Goal: Task Accomplishment & Management: Complete application form

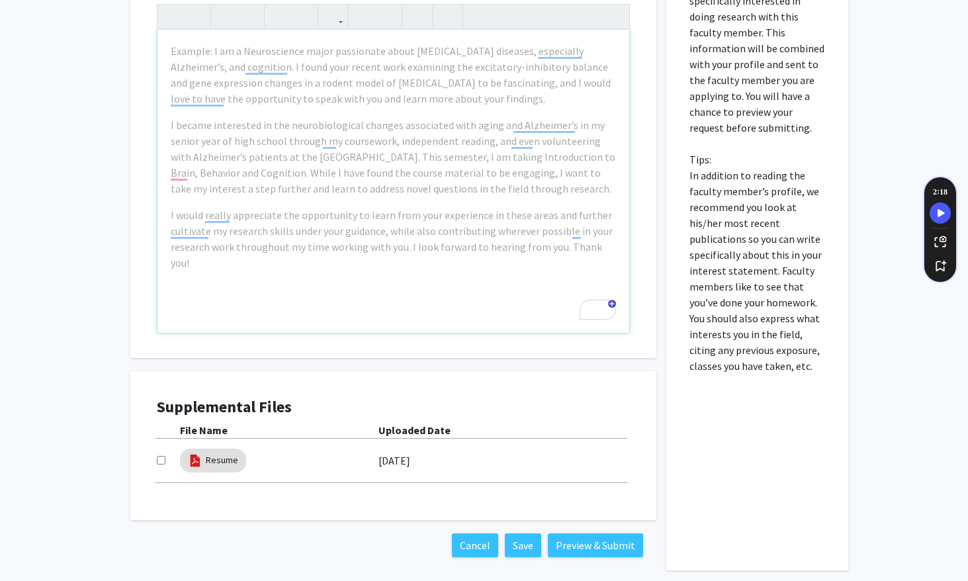
scroll to position [688, 0]
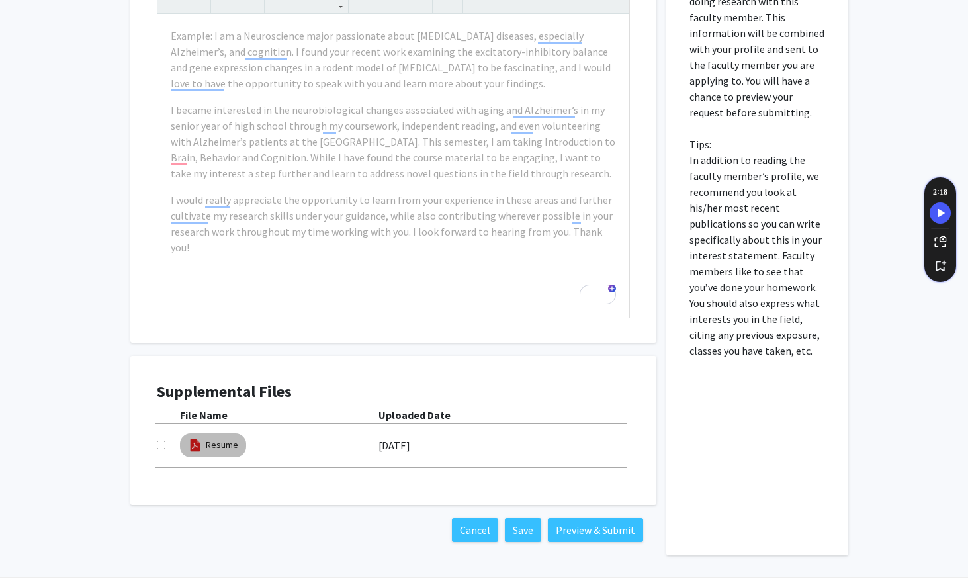
click at [196, 431] on div "Resume" at bounding box center [212, 445] width 71 height 29
click at [207, 438] on link "Resume" at bounding box center [222, 445] width 32 height 14
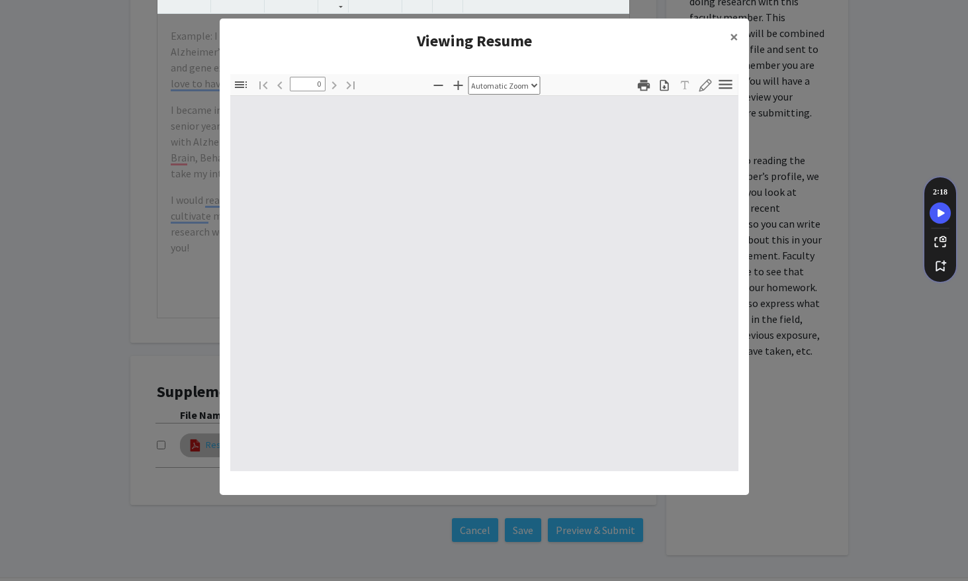
select select "custom"
type input "1"
select select "auto"
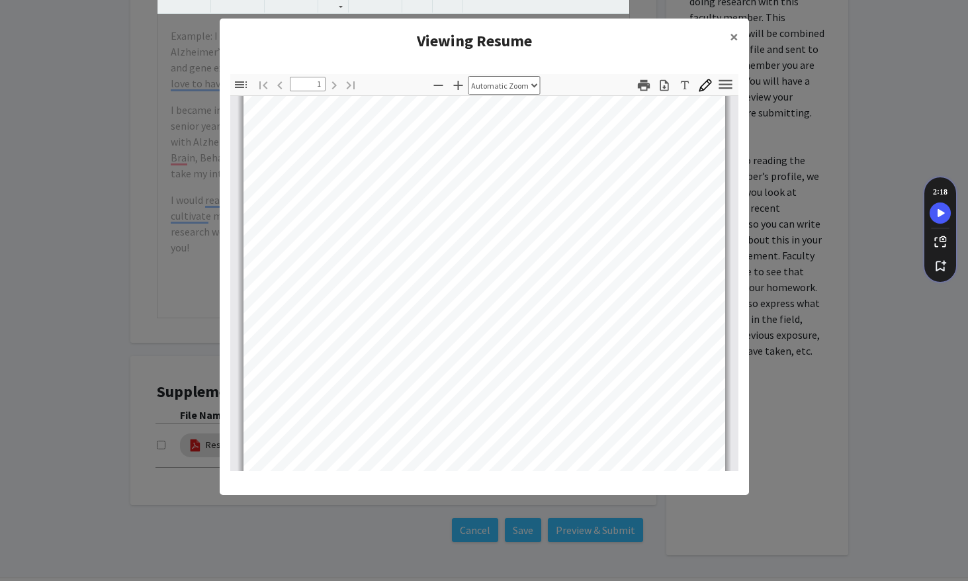
scroll to position [0, 0]
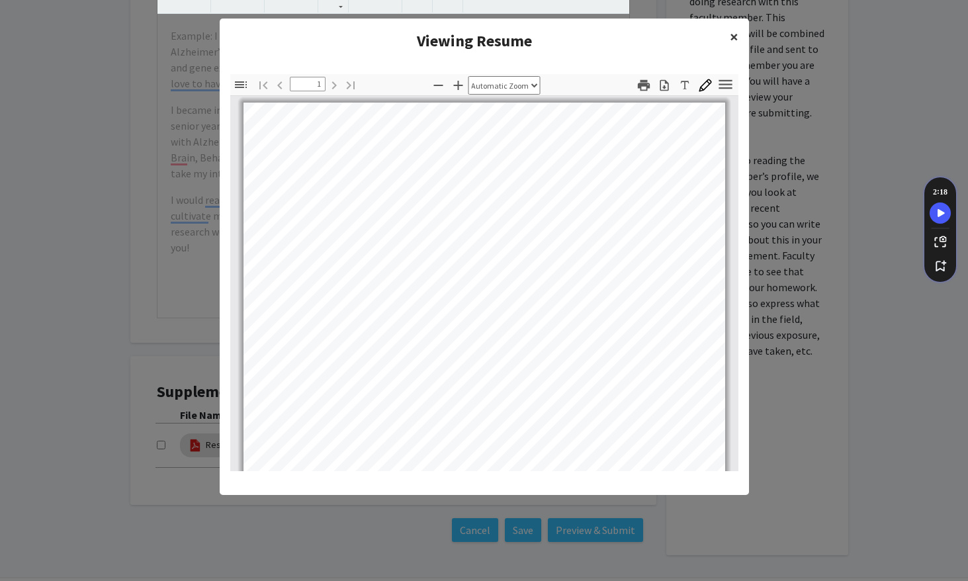
click at [739, 41] on button "×" at bounding box center [734, 37] width 30 height 37
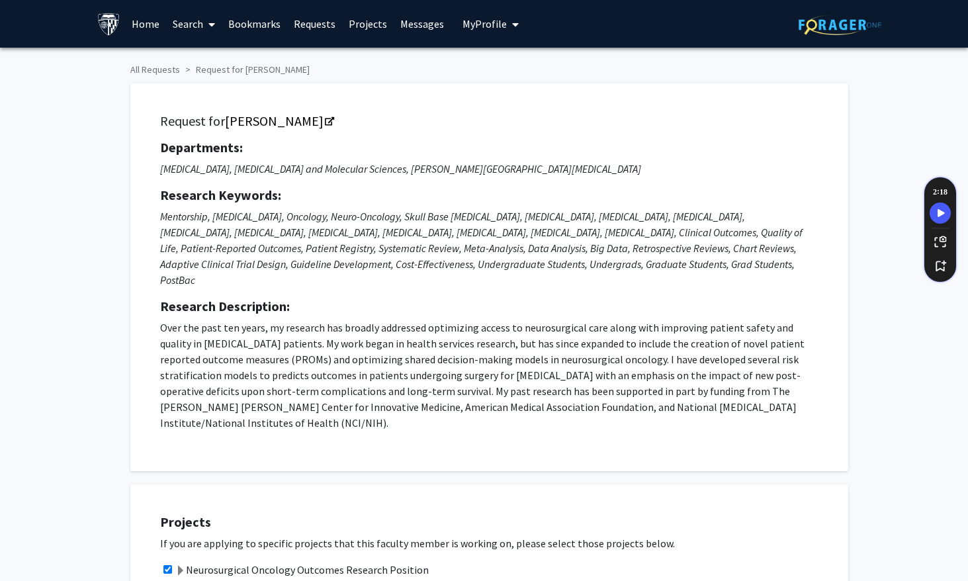
click at [367, 28] on link "Projects" at bounding box center [368, 24] width 52 height 46
click at [472, 28] on span "My Profile" at bounding box center [484, 23] width 44 height 13
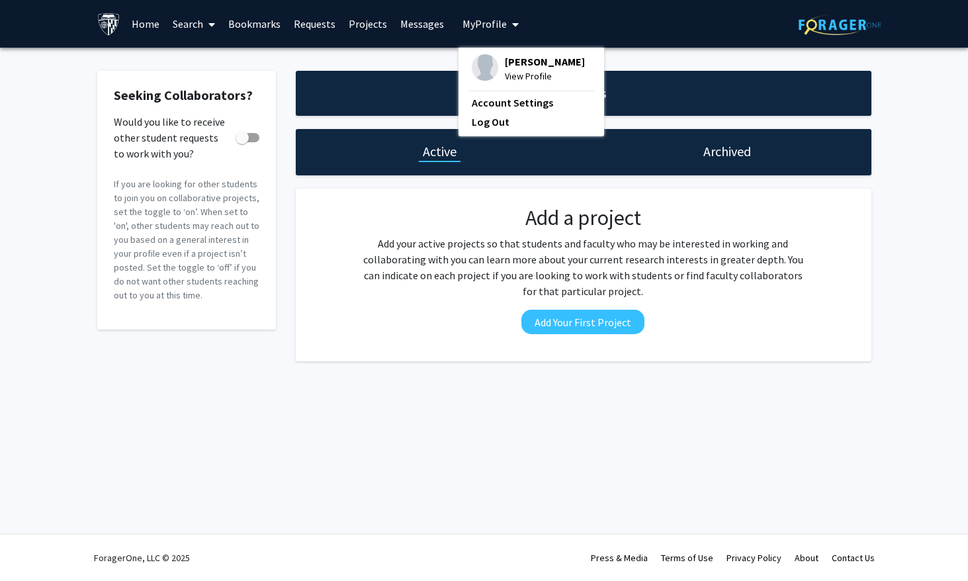
click at [518, 65] on span "[PERSON_NAME]" at bounding box center [545, 61] width 80 height 15
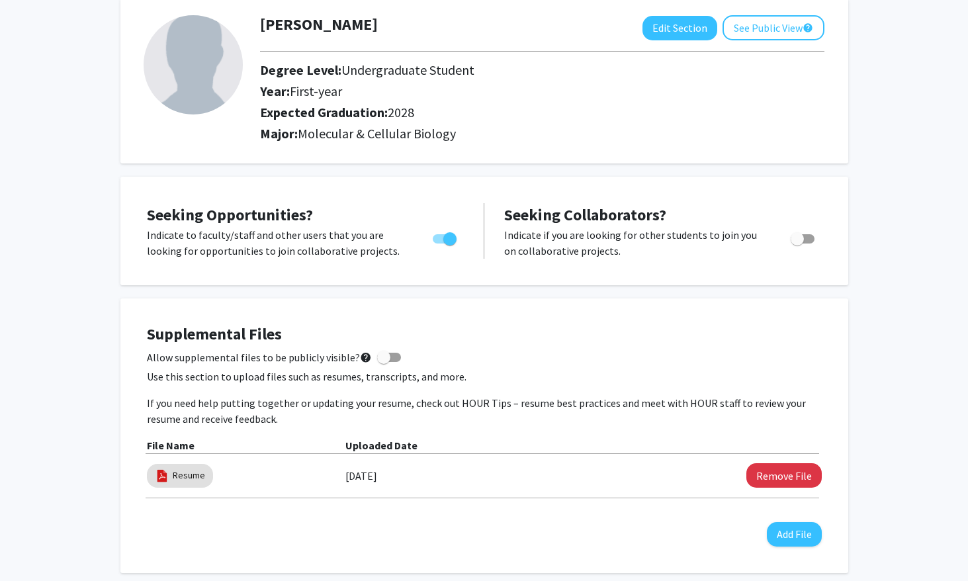
scroll to position [456, 0]
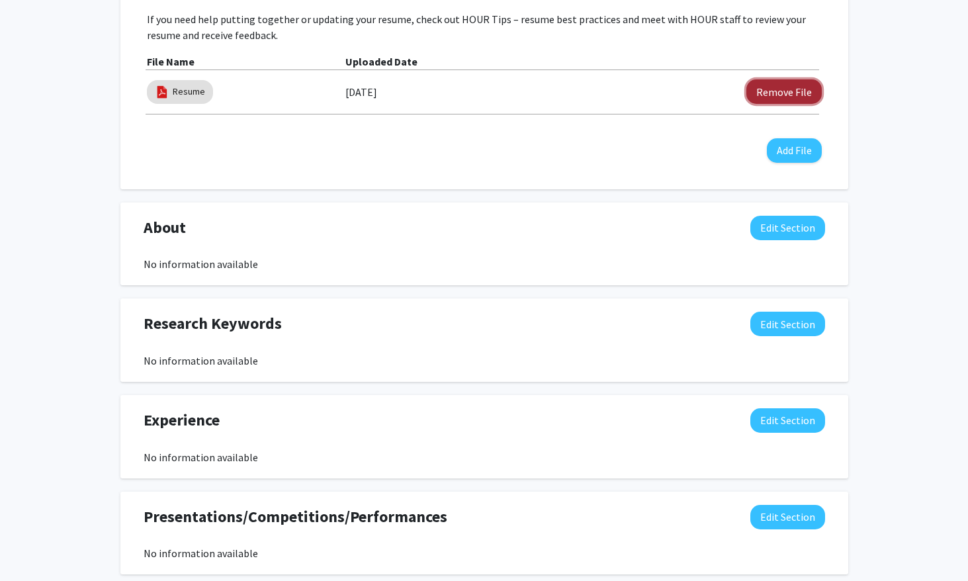
click at [783, 101] on button "Remove File" at bounding box center [783, 91] width 75 height 24
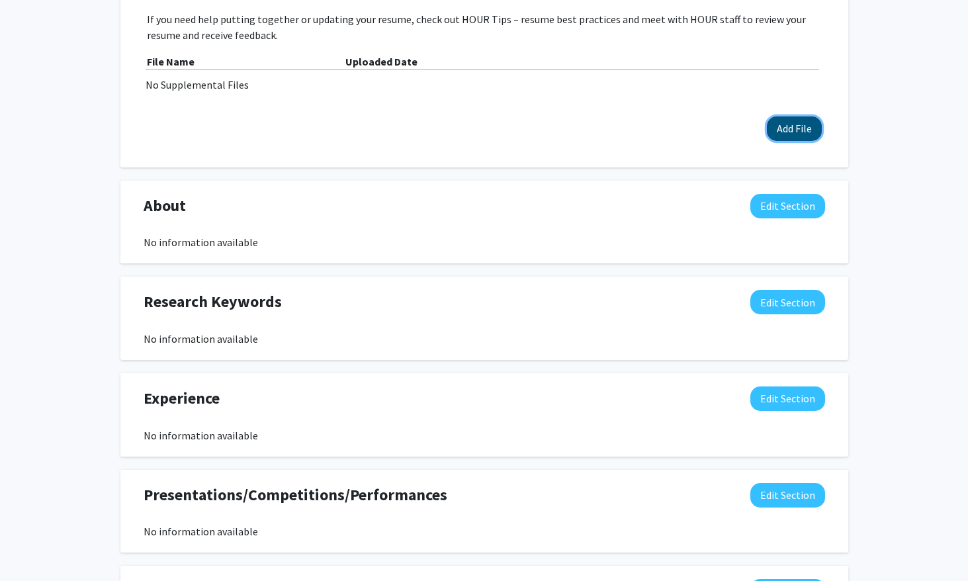
click at [815, 120] on button "Add File" at bounding box center [793, 128] width 55 height 24
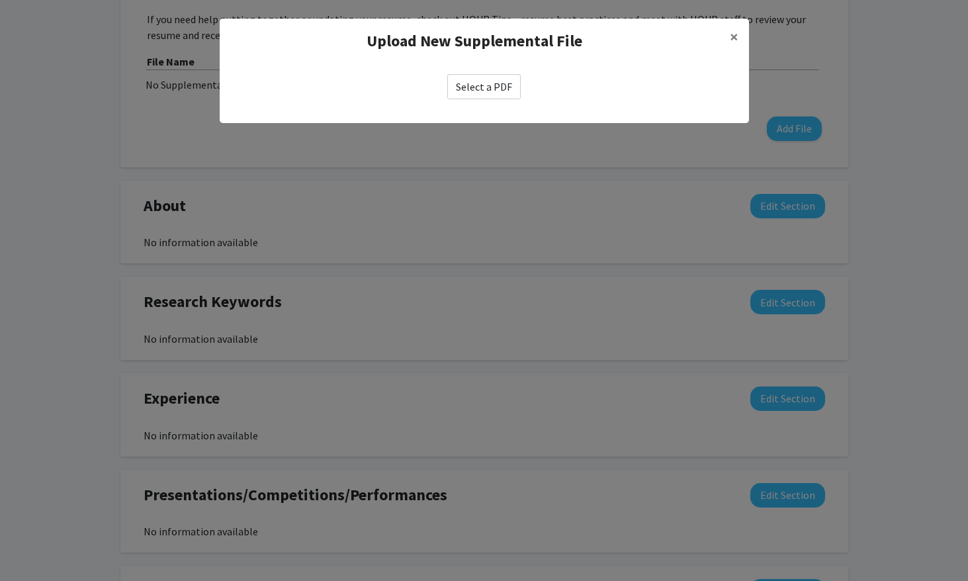
click at [484, 99] on label "Select a PDF" at bounding box center [483, 86] width 73 height 25
click at [0, 0] on input "Select a PDF" at bounding box center [0, 0] width 0 height 0
click at [475, 110] on div "Upload New Supplemental File × Select a PDF" at bounding box center [484, 71] width 529 height 104
click at [481, 93] on label "Select a PDF" at bounding box center [483, 86] width 73 height 25
click at [0, 0] on input "Select a PDF" at bounding box center [0, 0] width 0 height 0
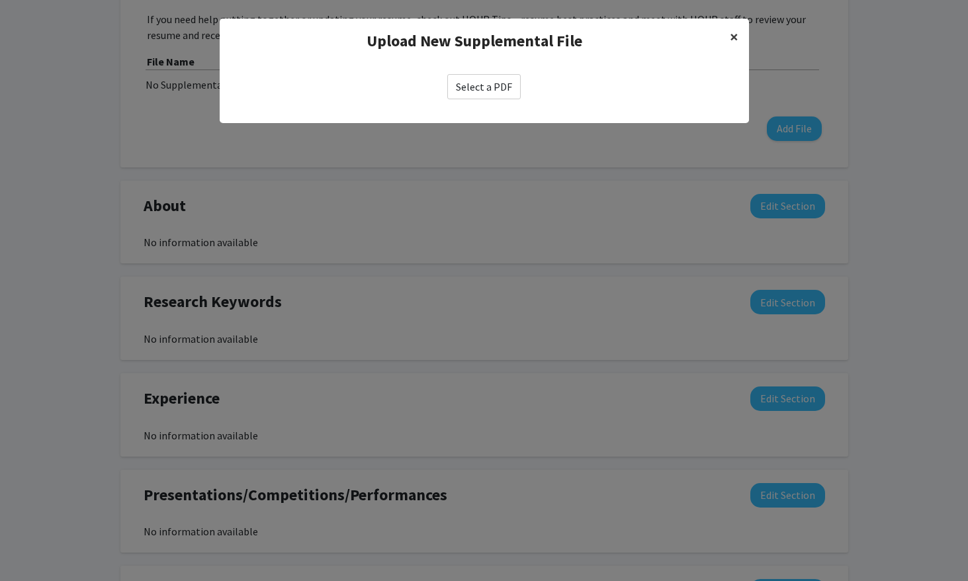
click at [728, 48] on button "×" at bounding box center [734, 37] width 30 height 37
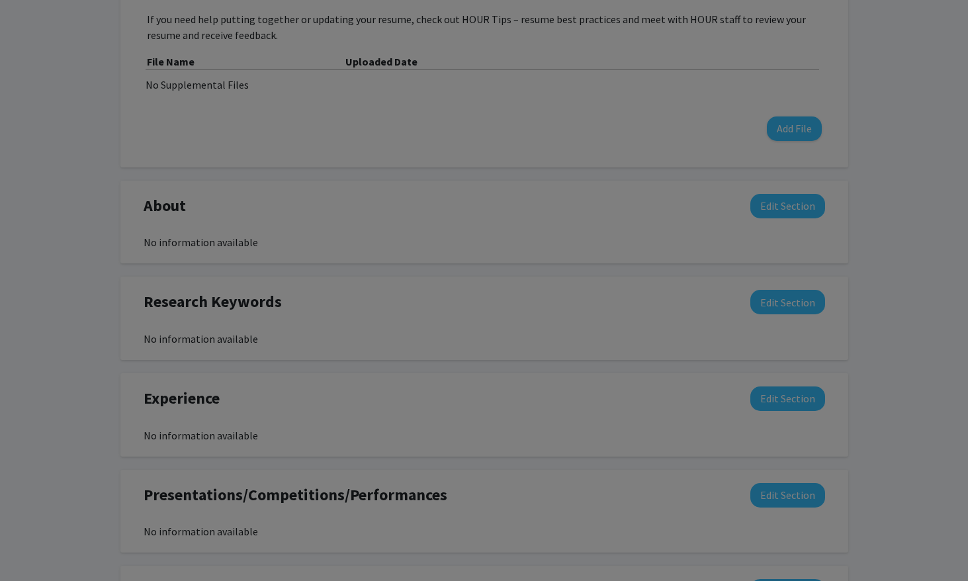
click at [736, 44] on ng-component "Upload New Supplemental File × Select a PDF" at bounding box center [484, 38] width 529 height 91
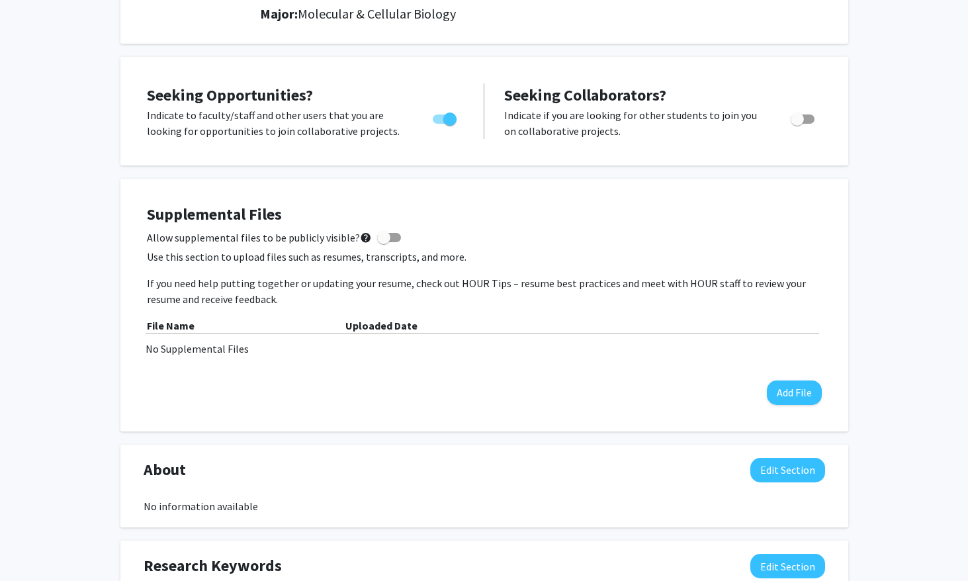
scroll to position [238, 0]
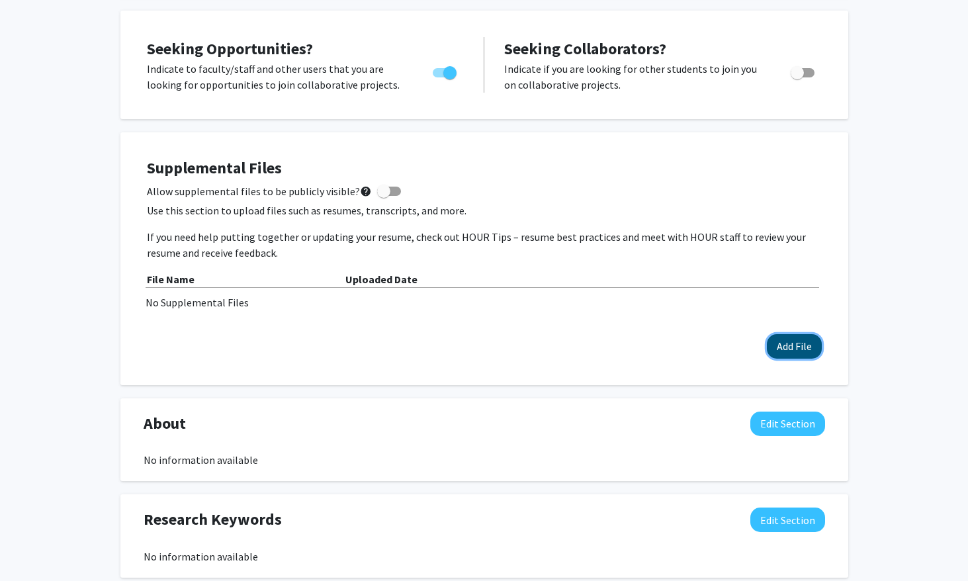
click at [802, 354] on button "Add File" at bounding box center [793, 346] width 55 height 24
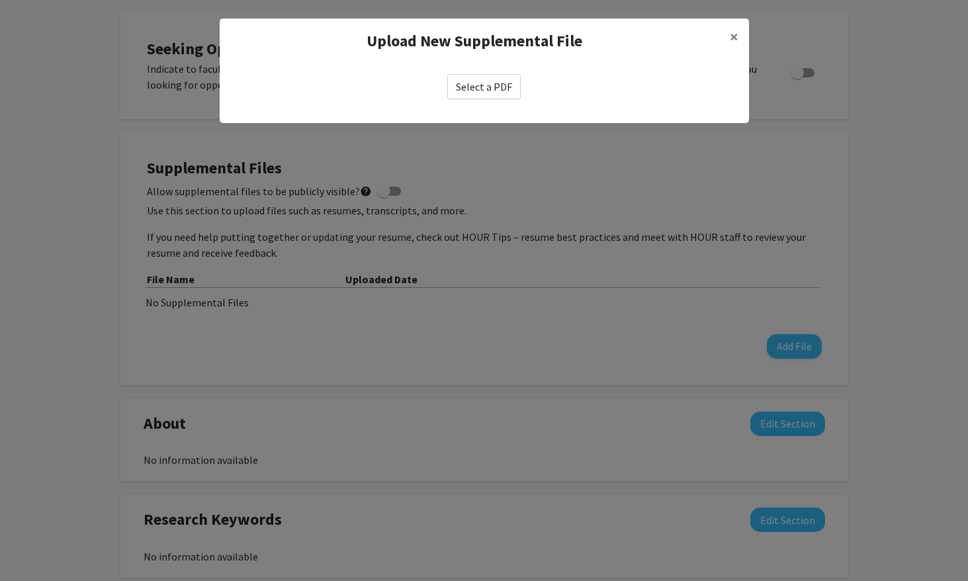
click at [491, 93] on label "Select a PDF" at bounding box center [483, 86] width 73 height 25
click at [0, 0] on input "Select a PDF" at bounding box center [0, 0] width 0 height 0
select select "custom"
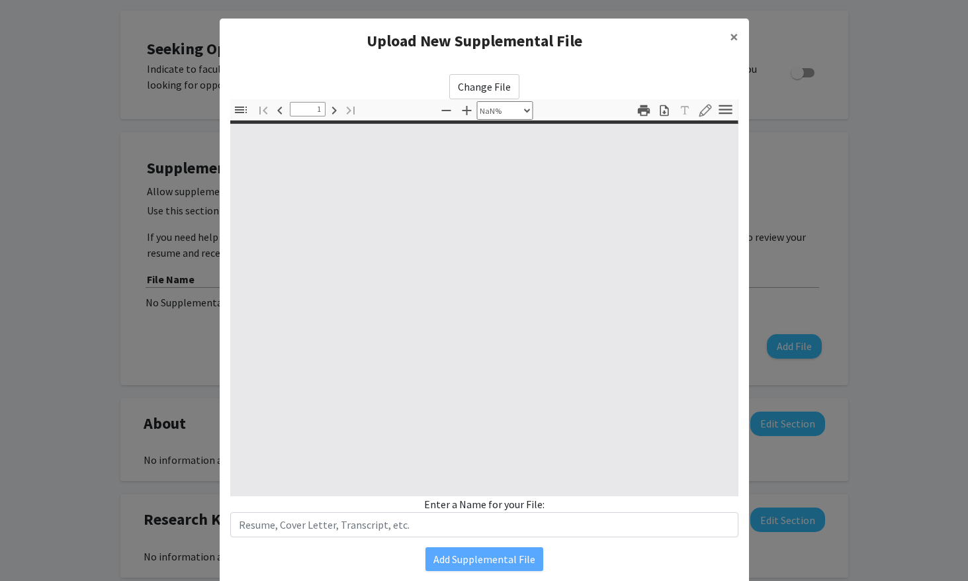
type input "0"
select select "custom"
type input "1"
select select "auto"
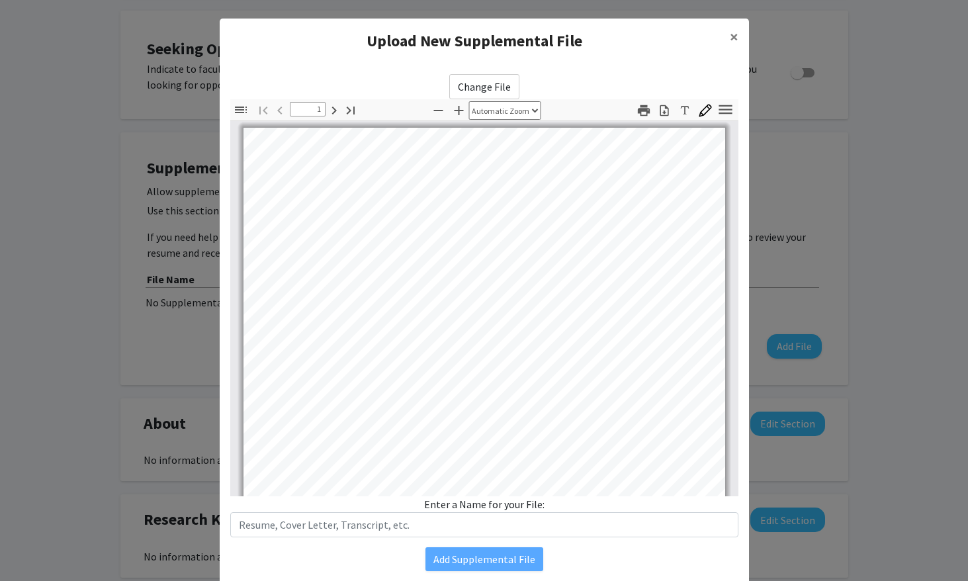
scroll to position [0, 0]
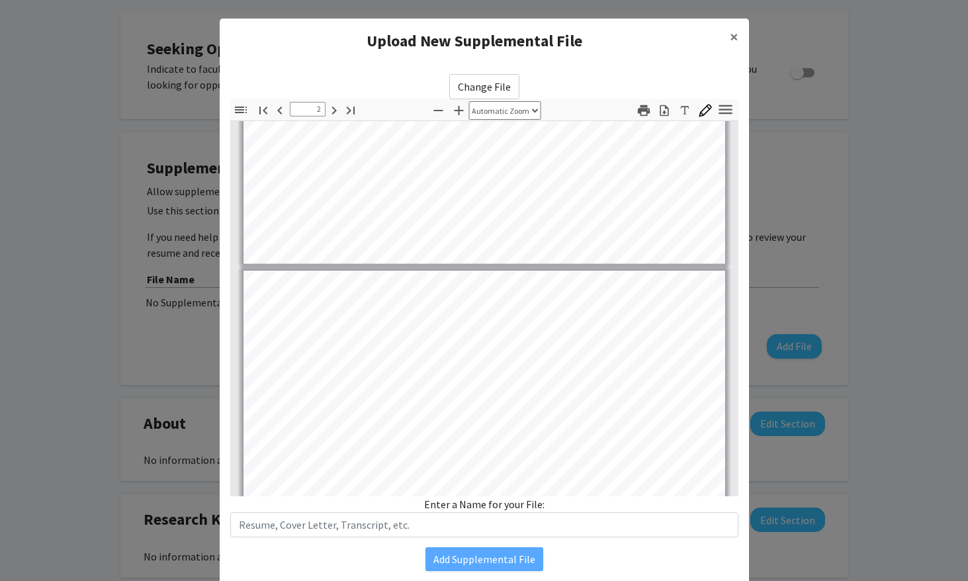
type input "3"
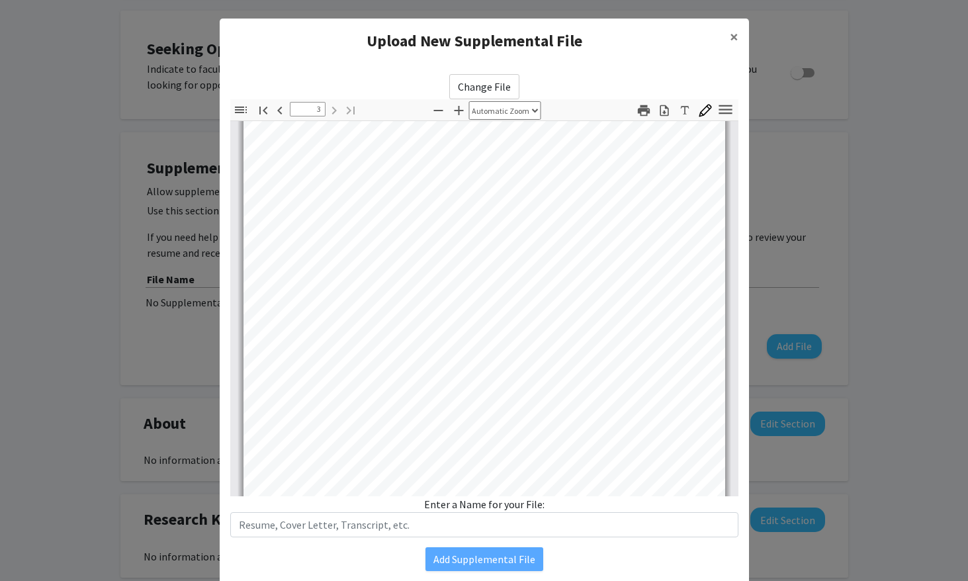
scroll to position [1304, 0]
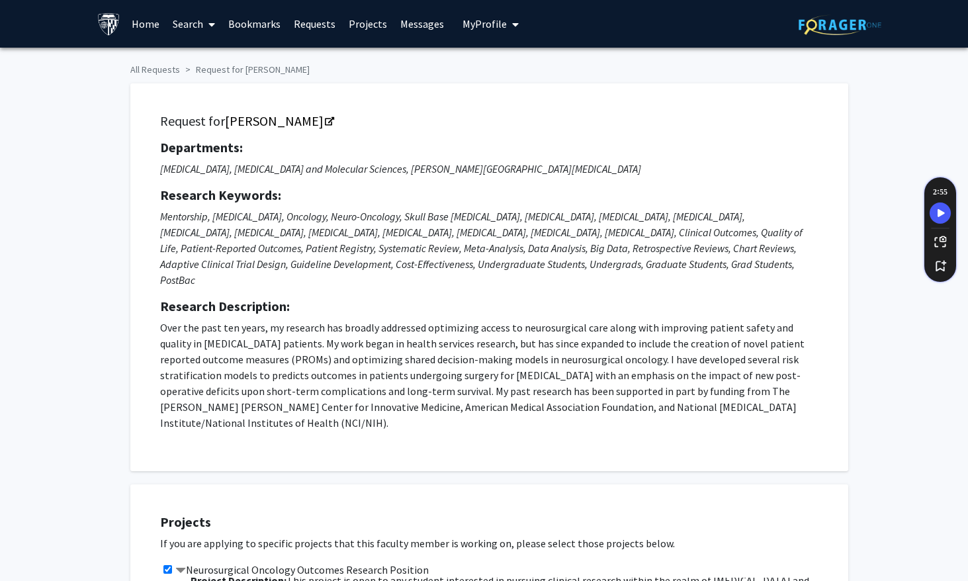
scroll to position [4, 0]
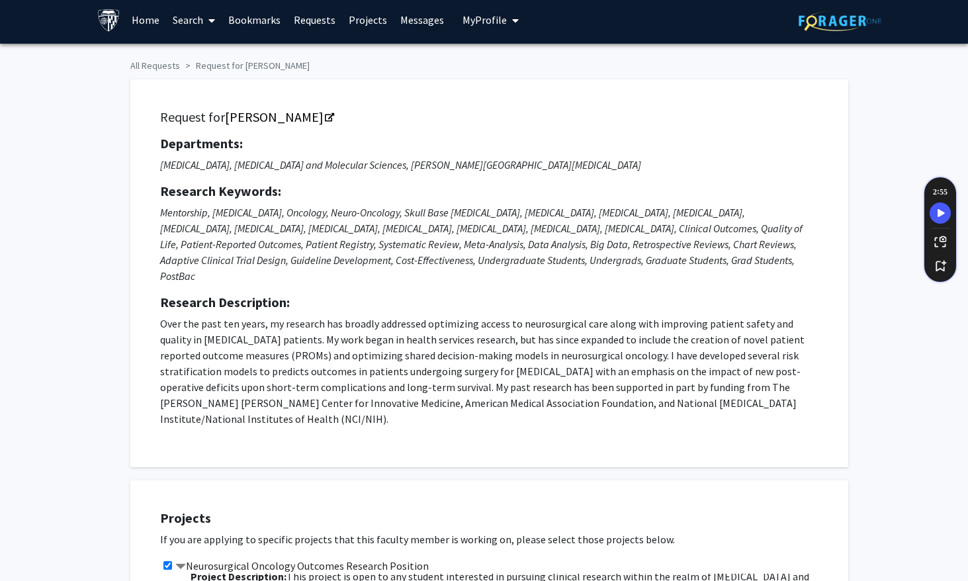
click at [483, 14] on span "My Profile" at bounding box center [484, 19] width 44 height 13
click at [496, 67] on div "[PERSON_NAME] View Profile" at bounding box center [528, 64] width 113 height 29
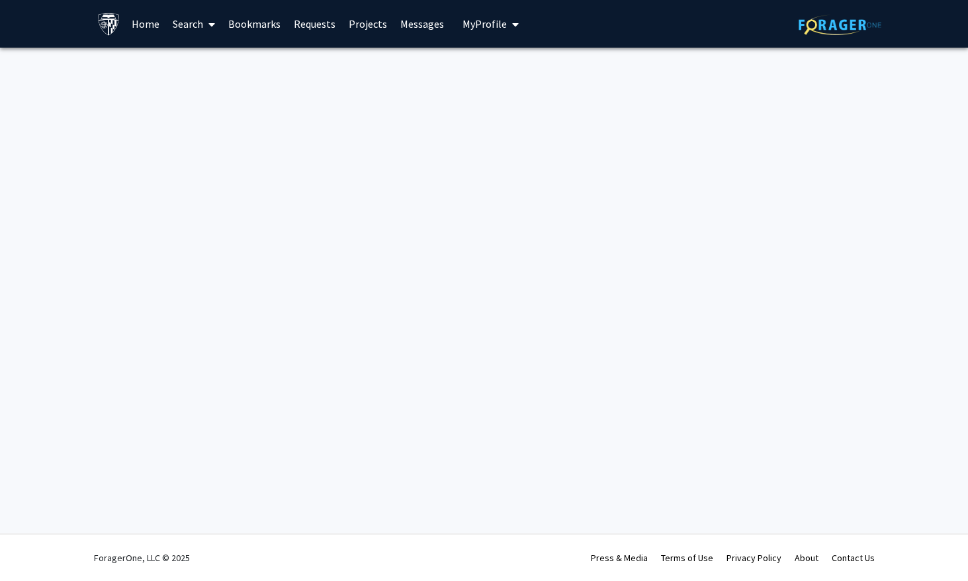
click at [492, 24] on span "My Profile" at bounding box center [484, 23] width 44 height 13
click at [483, 113] on div "Alice Qin View Profile Account Settings Log Out" at bounding box center [530, 92] width 145 height 89
click at [505, 61] on span "[PERSON_NAME]" at bounding box center [545, 61] width 80 height 15
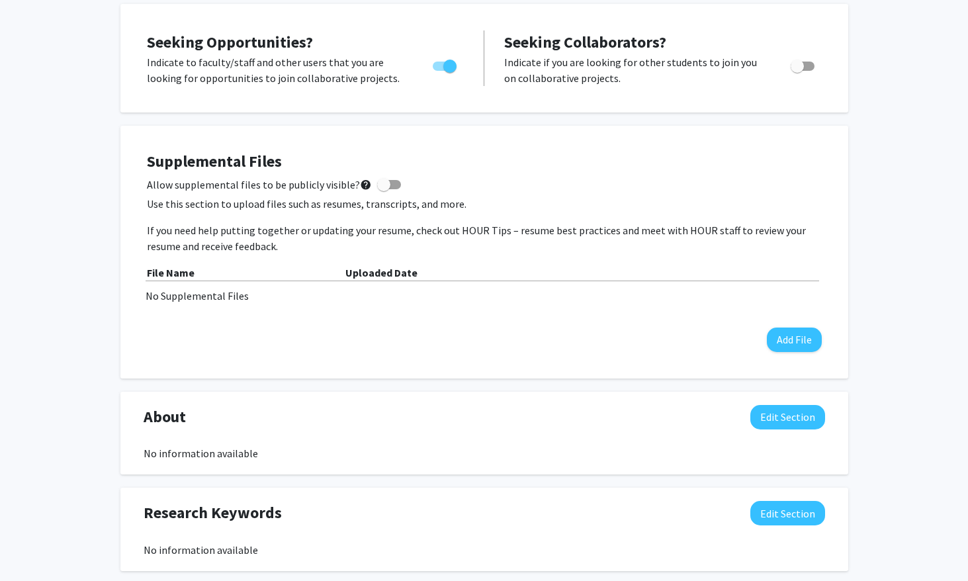
scroll to position [354, 0]
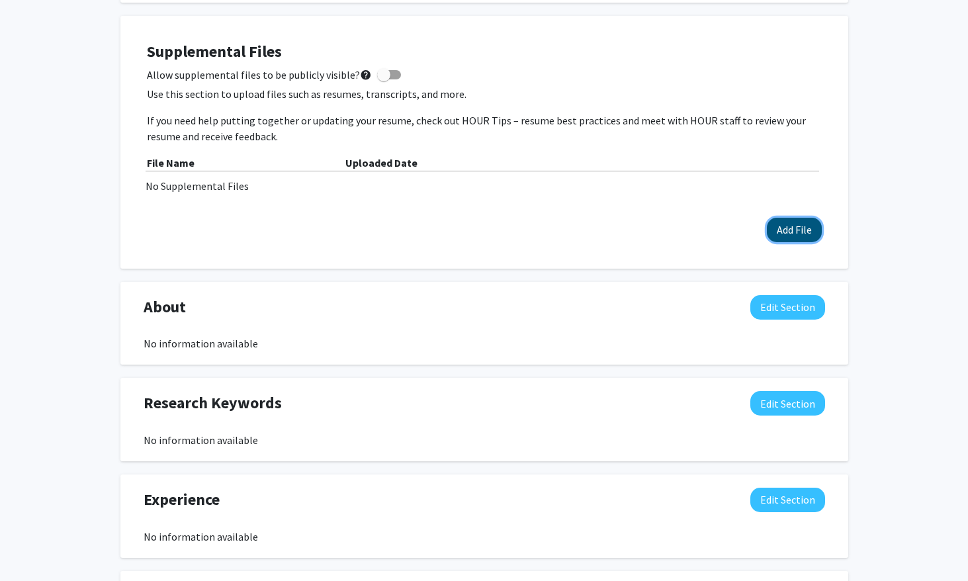
click at [782, 230] on button "Add File" at bounding box center [793, 230] width 55 height 24
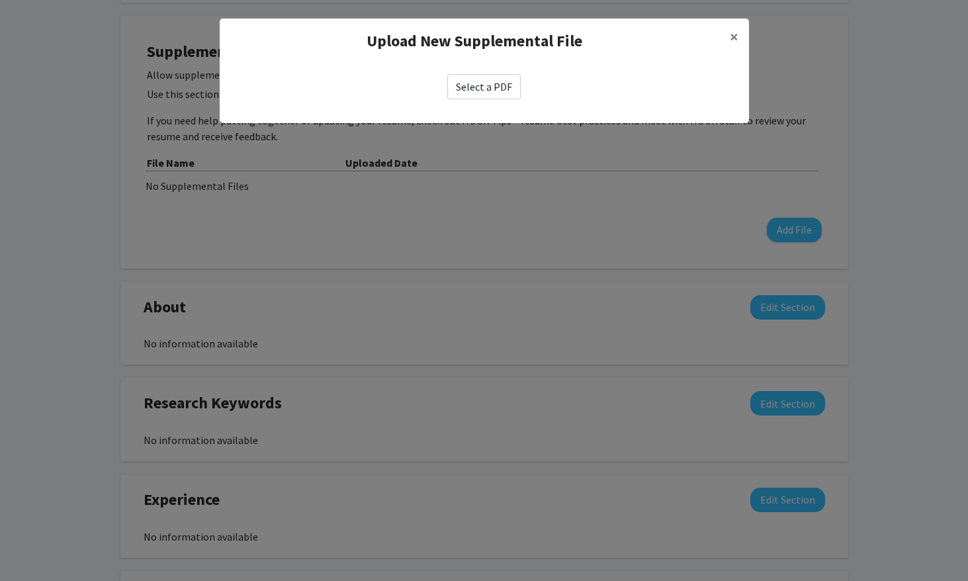
click at [465, 77] on label "Select a PDF" at bounding box center [483, 86] width 73 height 25
click at [0, 0] on input "Select a PDF" at bounding box center [0, 0] width 0 height 0
select select "custom"
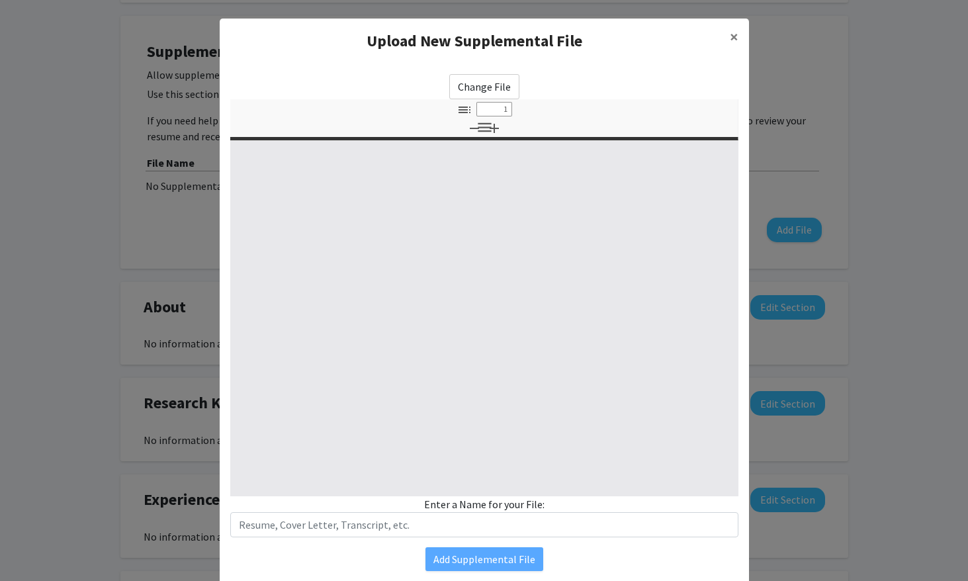
type input "0"
select select "custom"
type input "1"
select select "auto"
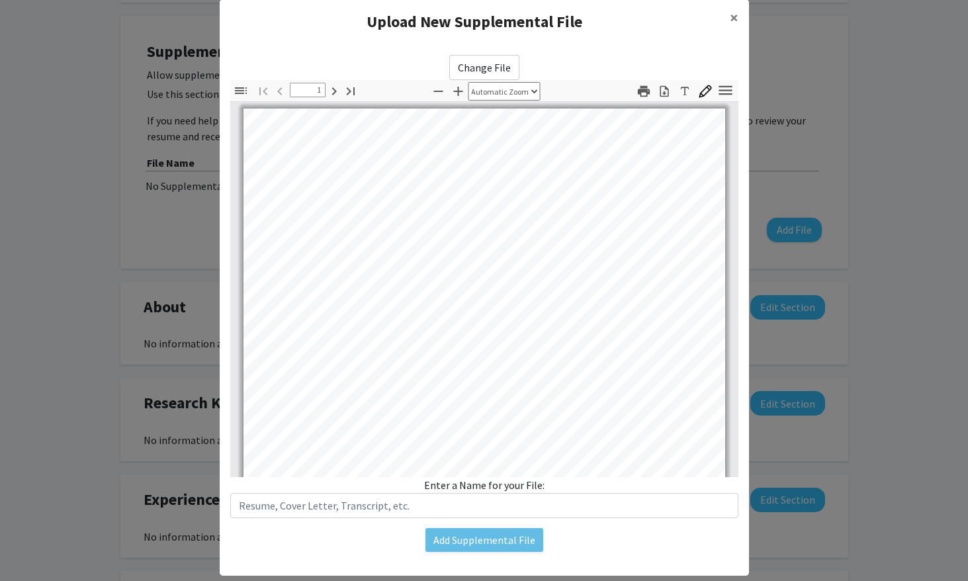
scroll to position [46, 0]
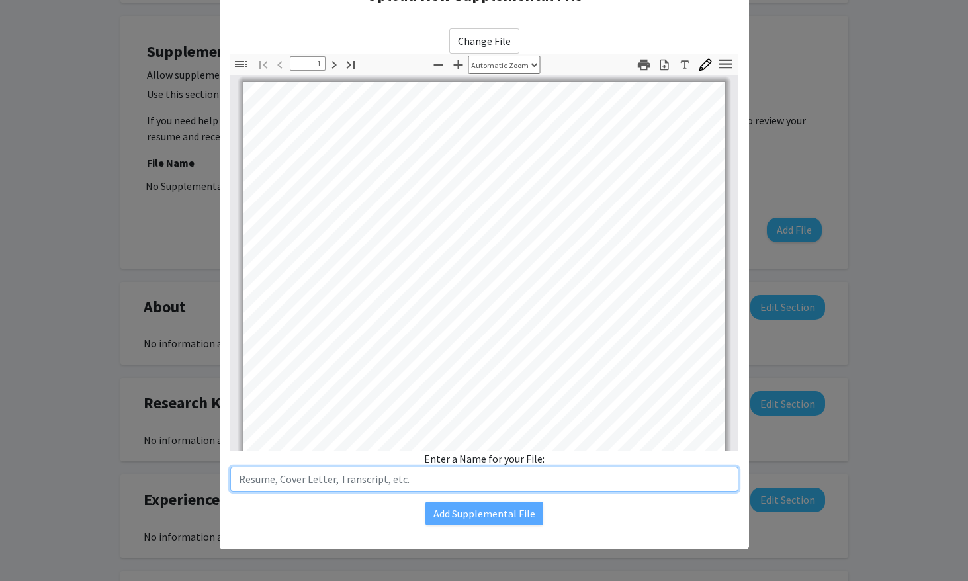
click at [482, 483] on input "text" at bounding box center [484, 478] width 508 height 25
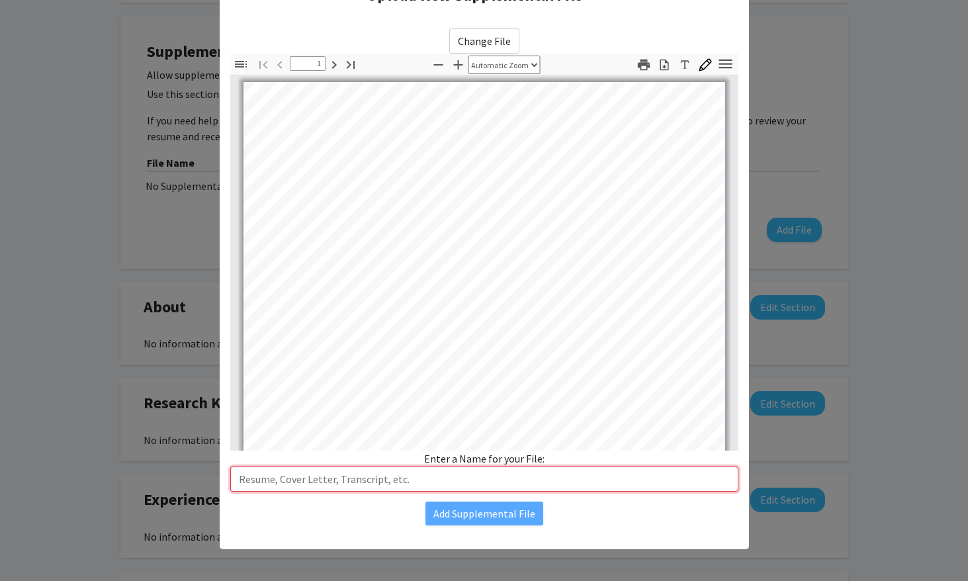
click at [353, 483] on input "text" at bounding box center [484, 478] width 508 height 25
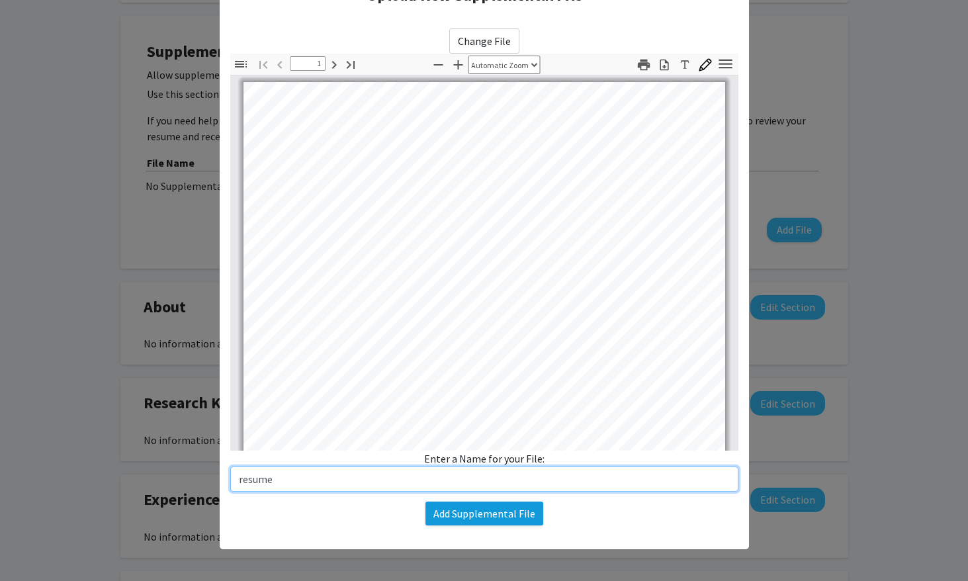
type input "resume"
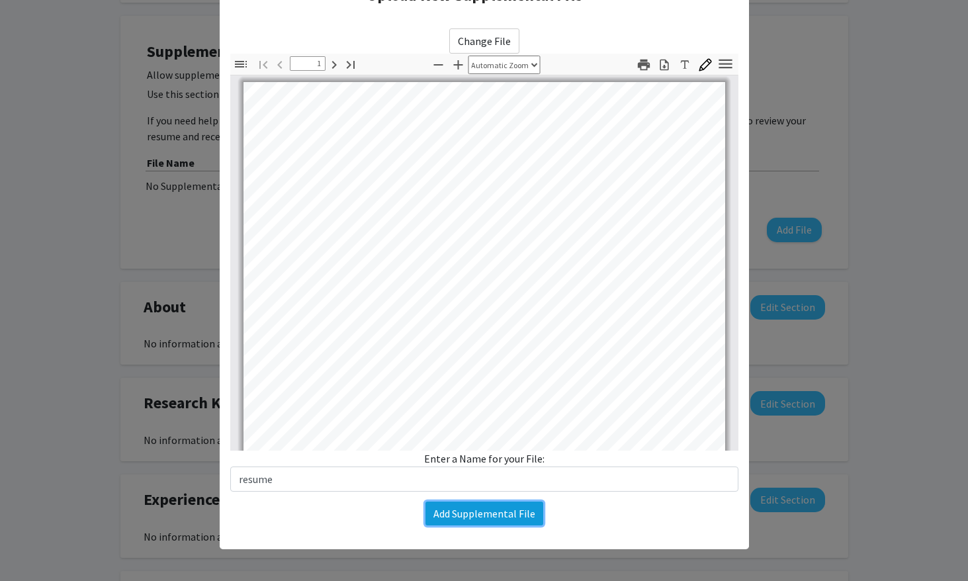
click at [462, 524] on button "Add Supplemental File" at bounding box center [484, 513] width 118 height 24
click at [460, 510] on button "Add Supplemental File" at bounding box center [484, 513] width 118 height 24
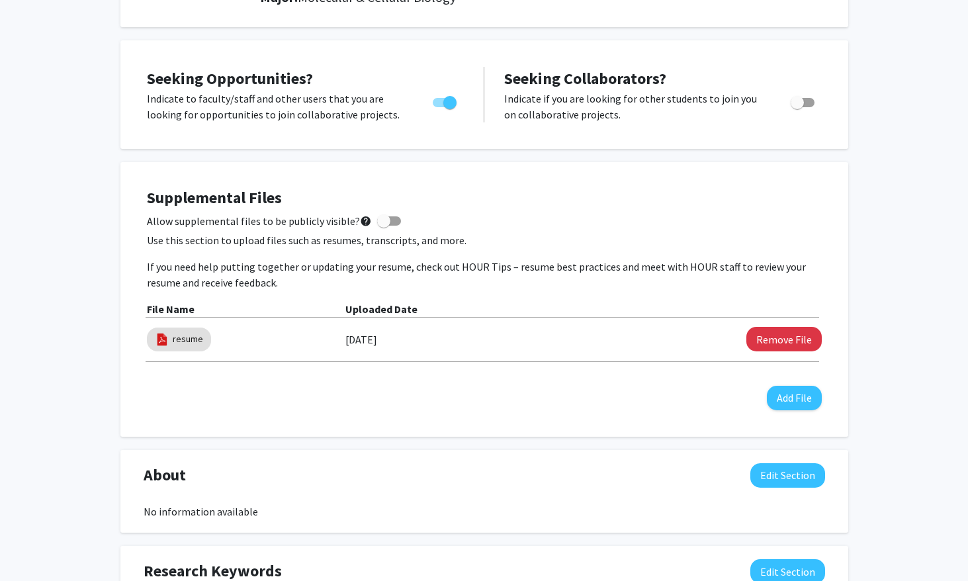
scroll to position [0, 0]
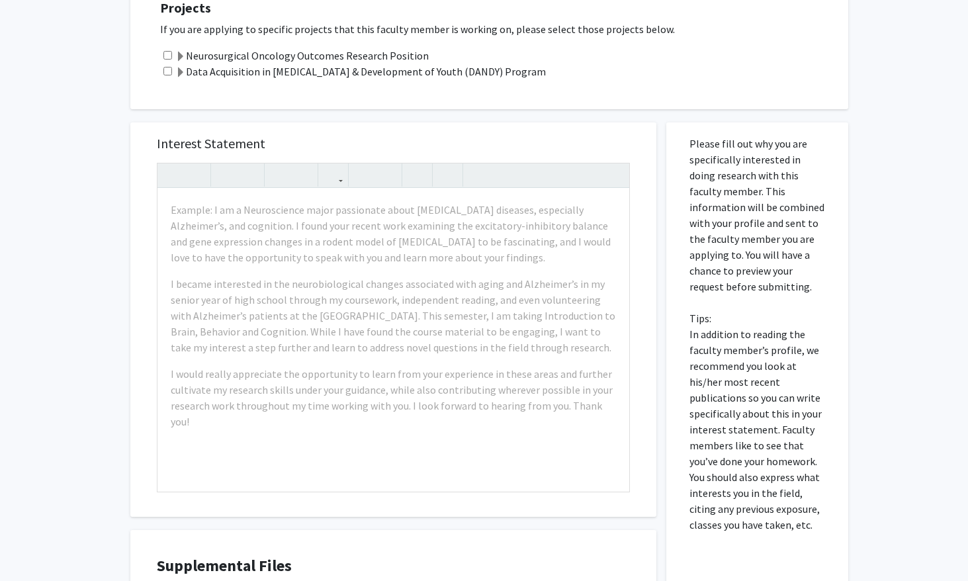
scroll to position [598, 0]
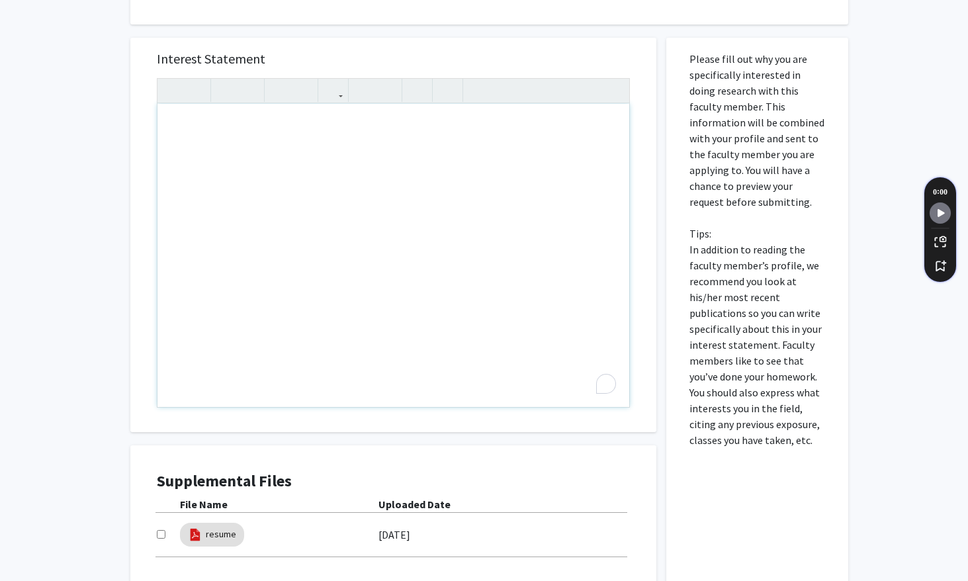
paste div "To enrich screen reader interactions, please activate Accessibility in Grammarl…"
type textarea "<l>Ipsu Do. Sitametco,</a><e>S doei temp incidid utlab etd magn. Al enim ad Min…"
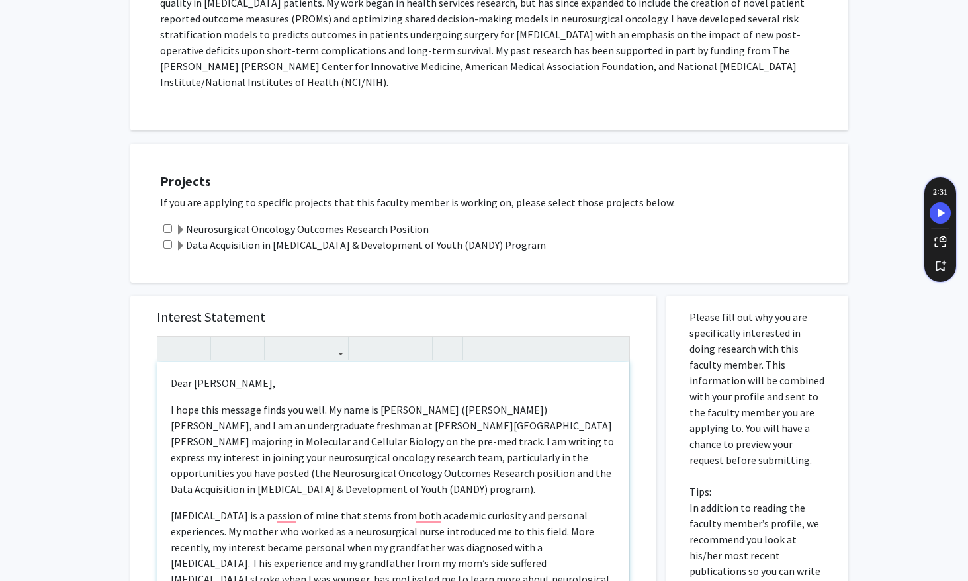
scroll to position [263, 0]
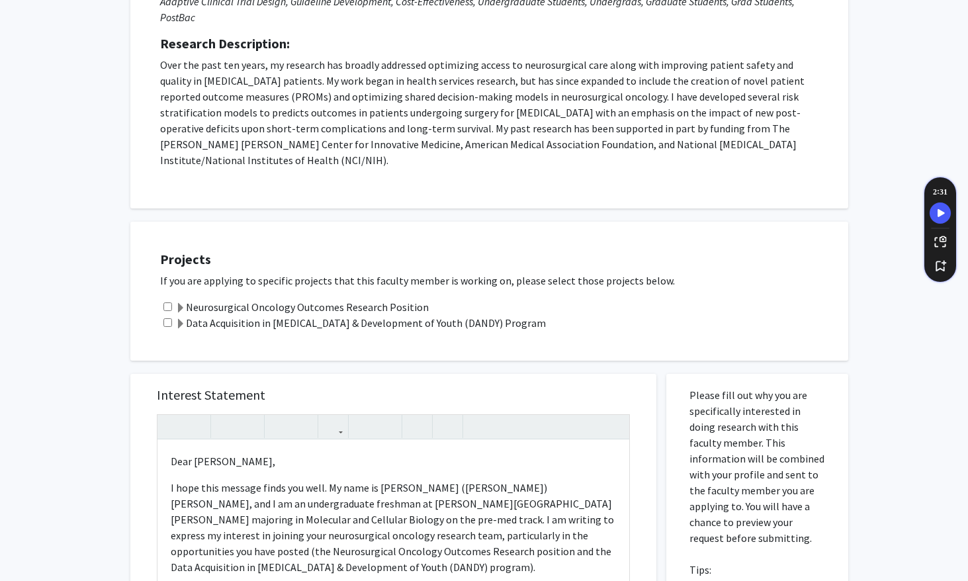
click at [167, 302] on input "checkbox" at bounding box center [167, 306] width 9 height 9
checkbox input "true"
click at [167, 318] on input "checkbox" at bounding box center [167, 322] width 9 height 9
checkbox input "true"
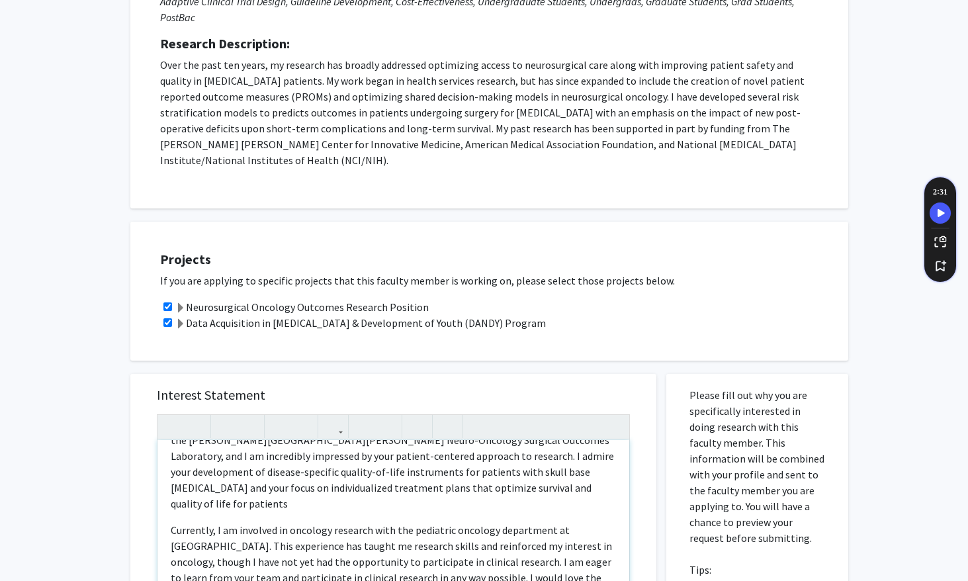
scroll to position [295, 0]
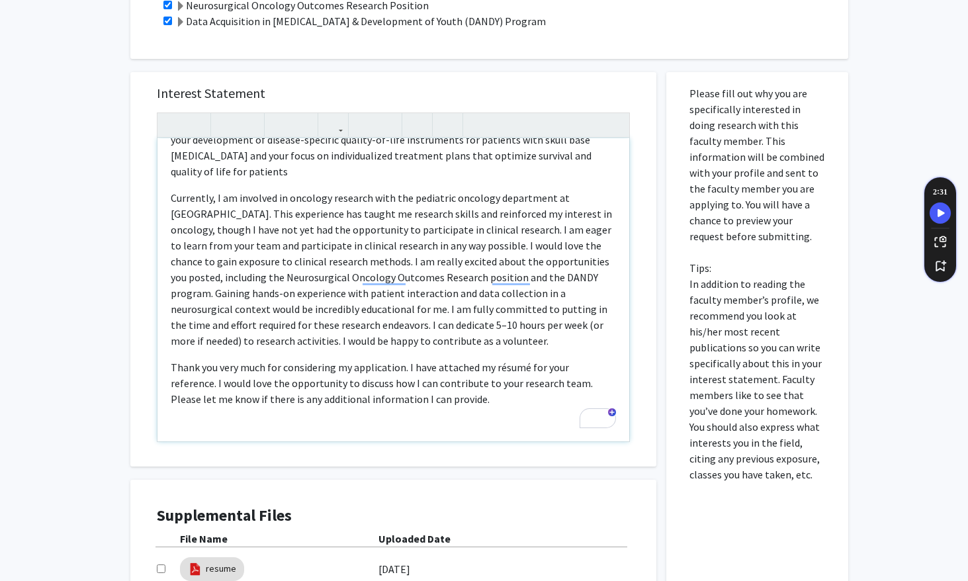
click at [312, 349] on div "Dear Dr. Mukherjee, I hope this message finds you well. My name is Yuze (Alice)…" at bounding box center [393, 289] width 472 height 303
type textarea "<l>Ipsu Do. Sitametco,</a><e>S doei temp incidid utlab etd magn. Al enim ad Min…"
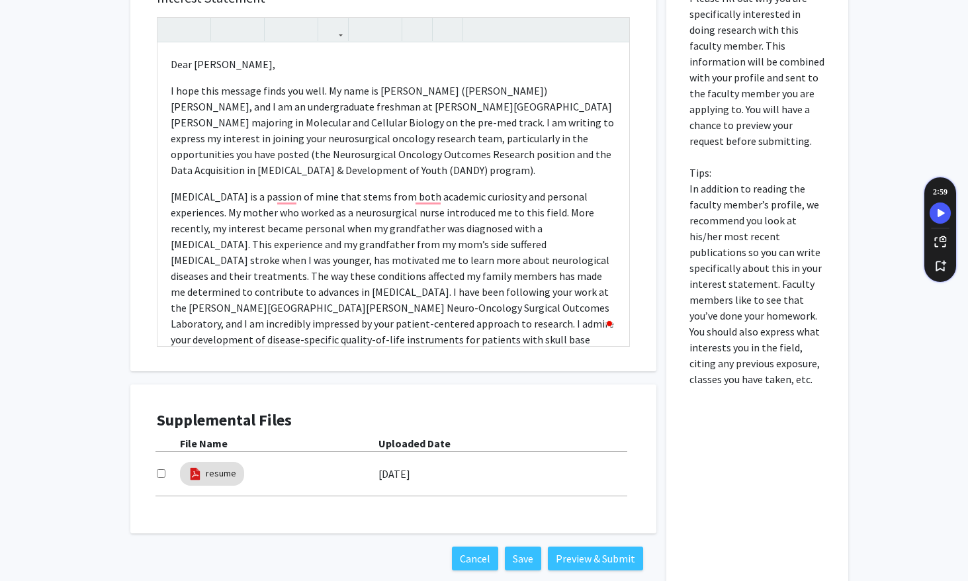
click at [163, 469] on input "checkbox" at bounding box center [161, 473] width 9 height 9
checkbox input "true"
click at [592, 546] on button "Preview & Submit" at bounding box center [595, 558] width 95 height 24
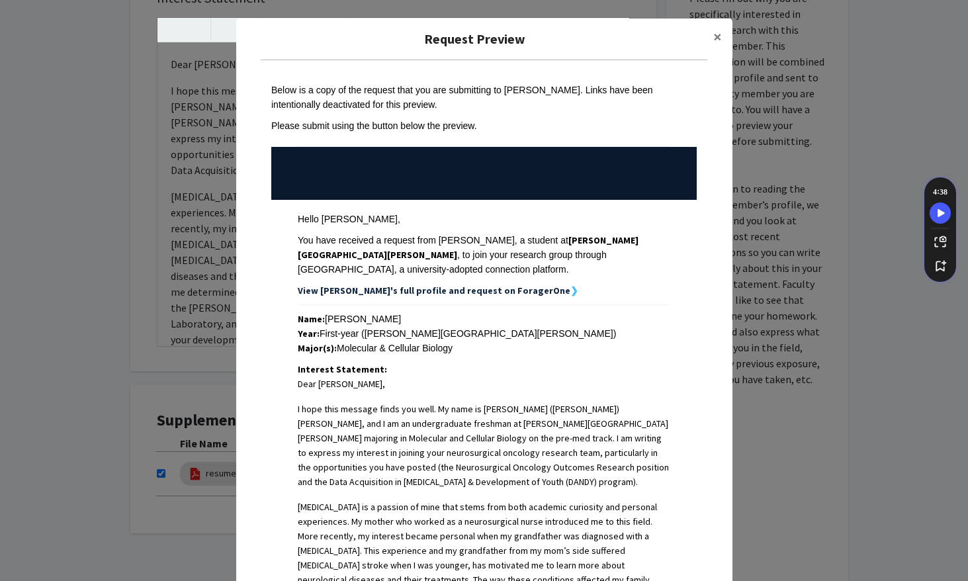
click at [339, 326] on div "Year: First-year (Johns Hopkins University)" at bounding box center [484, 333] width 372 height 15
click at [714, 40] on span "×" at bounding box center [717, 36] width 9 height 21
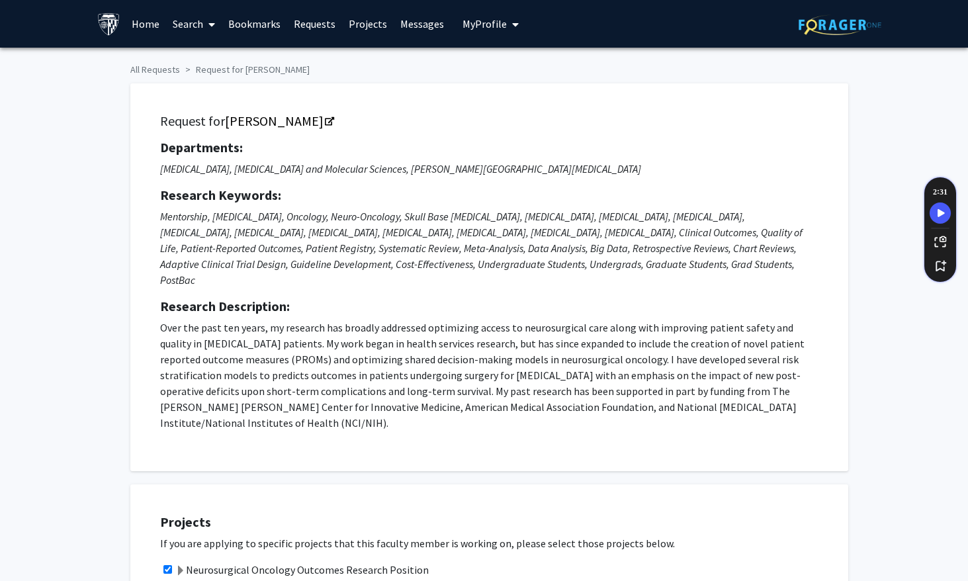
click at [482, 28] on span "My Profile" at bounding box center [484, 23] width 44 height 13
click at [512, 60] on span "[PERSON_NAME]" at bounding box center [545, 61] width 80 height 15
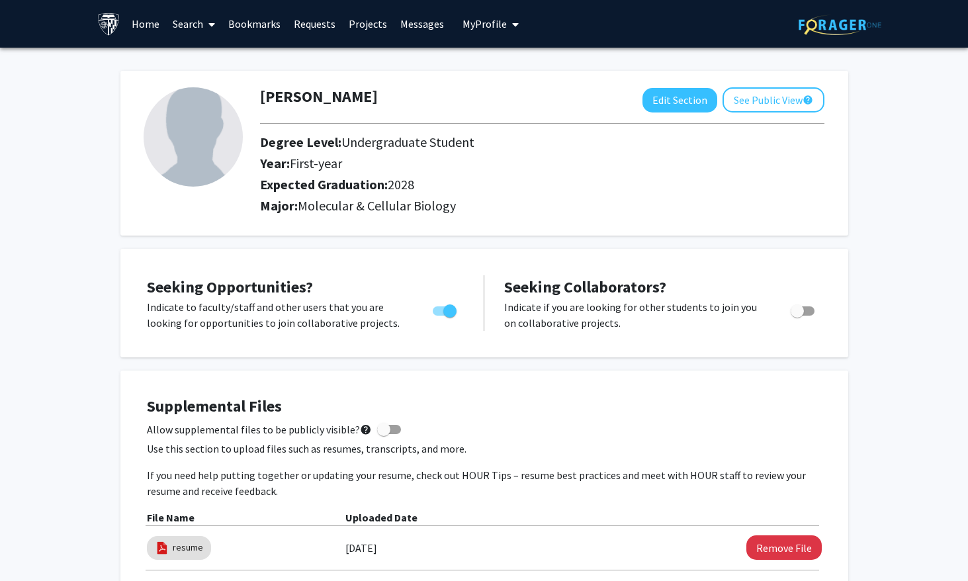
click at [317, 165] on span "First-year" at bounding box center [316, 163] width 52 height 17
click at [668, 103] on button "Edit Section" at bounding box center [679, 100] width 75 height 24
select select "first-year"
select select "2028"
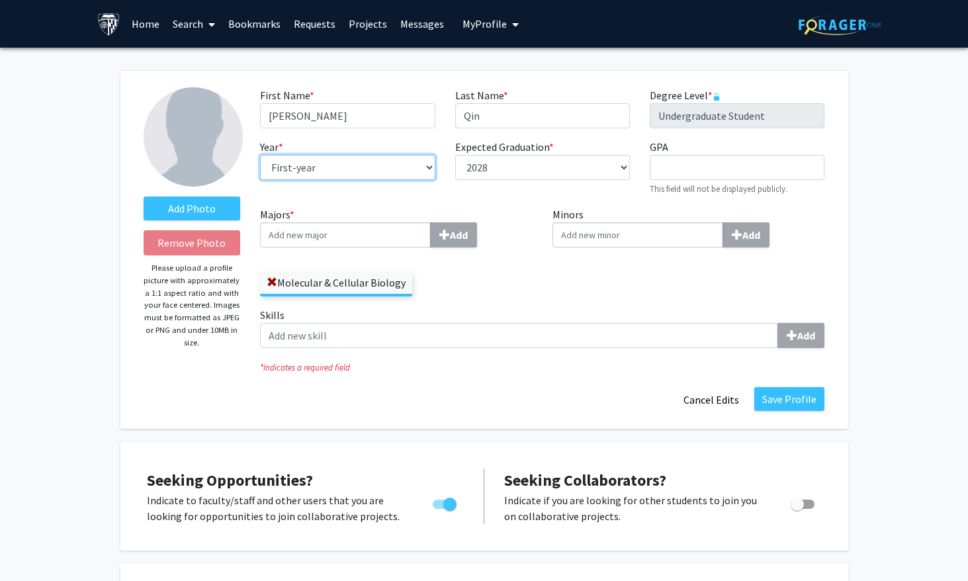
click at [397, 169] on select "--- First-year Sophomore Junior Senior Postbaccalaureate Certificate" at bounding box center [347, 167] width 175 height 25
select select "sophomore"
click at [260, 155] on select "--- First-year Sophomore Junior Senior Postbaccalaureate Certificate" at bounding box center [347, 167] width 175 height 25
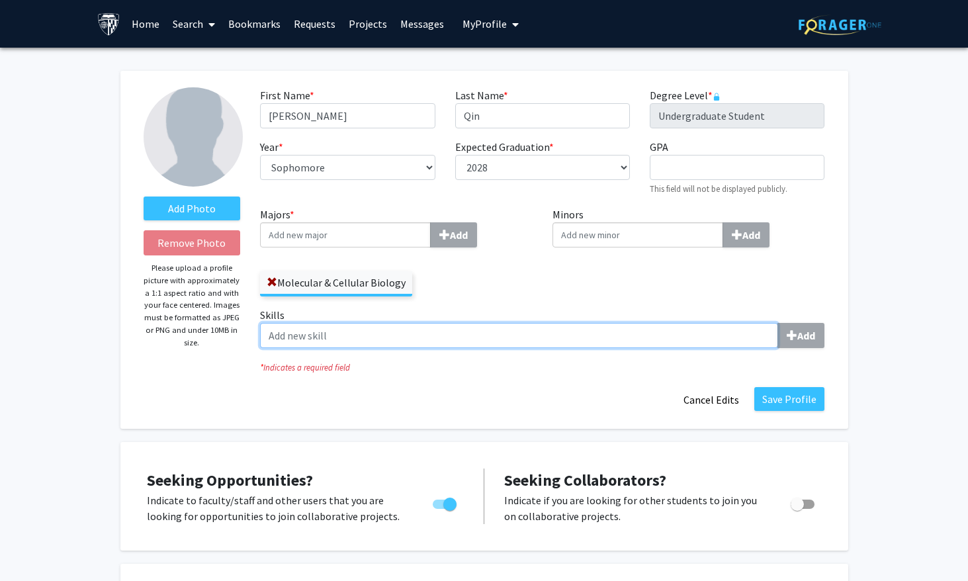
click at [435, 325] on input "Skills Add" at bounding box center [519, 335] width 518 height 25
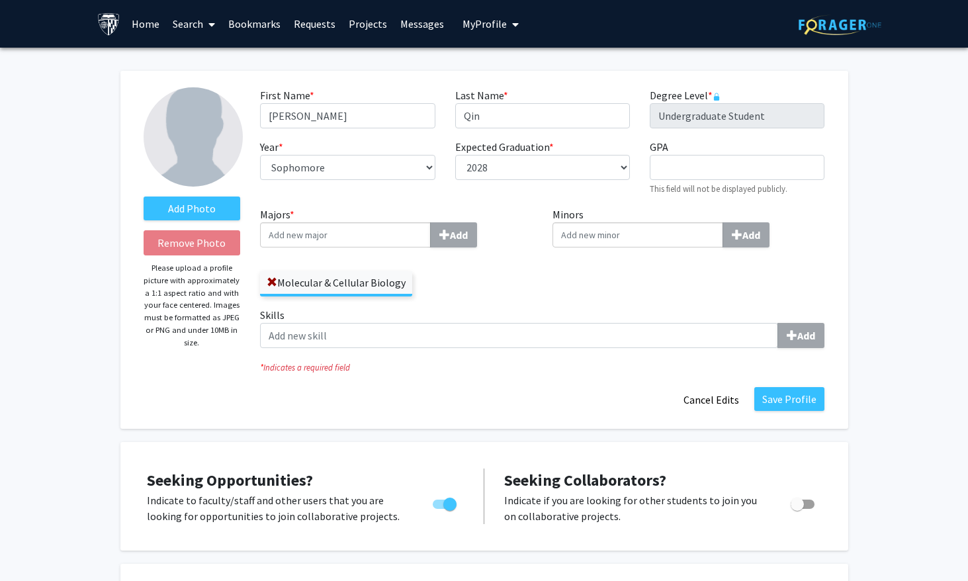
click at [477, 290] on div "Molecular & Cellular Biology" at bounding box center [396, 277] width 272 height 38
click at [359, 243] on input "Majors * Add" at bounding box center [345, 234] width 171 height 25
type input "neuro"
click at [643, 236] on input "Minors Add" at bounding box center [637, 234] width 171 height 25
click at [341, 220] on label "Majors * neuro Add" at bounding box center [396, 226] width 272 height 41
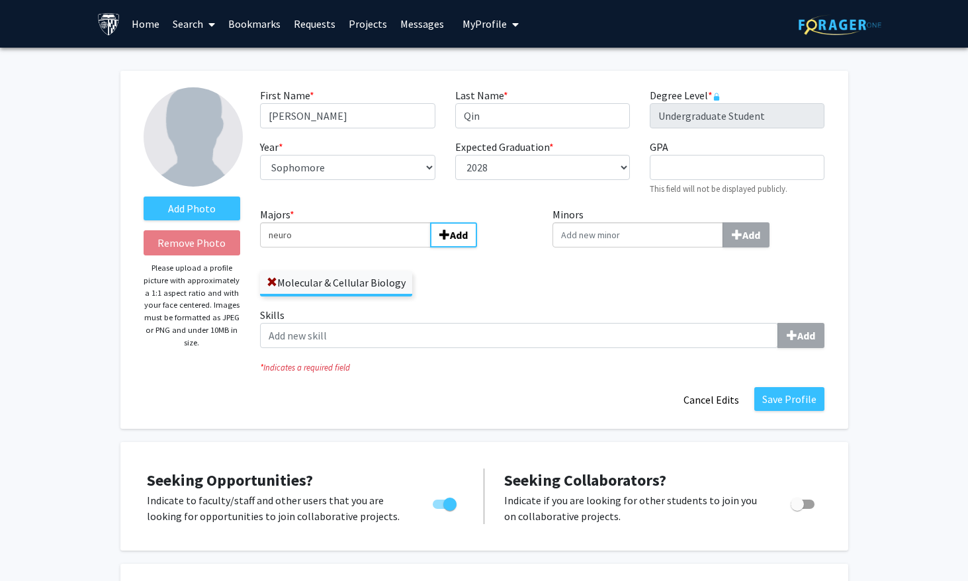
click at [341, 222] on input "neuro" at bounding box center [345, 234] width 171 height 25
click at [337, 233] on input "neuro" at bounding box center [345, 234] width 171 height 25
click at [462, 239] on b "Add" at bounding box center [459, 234] width 18 height 13
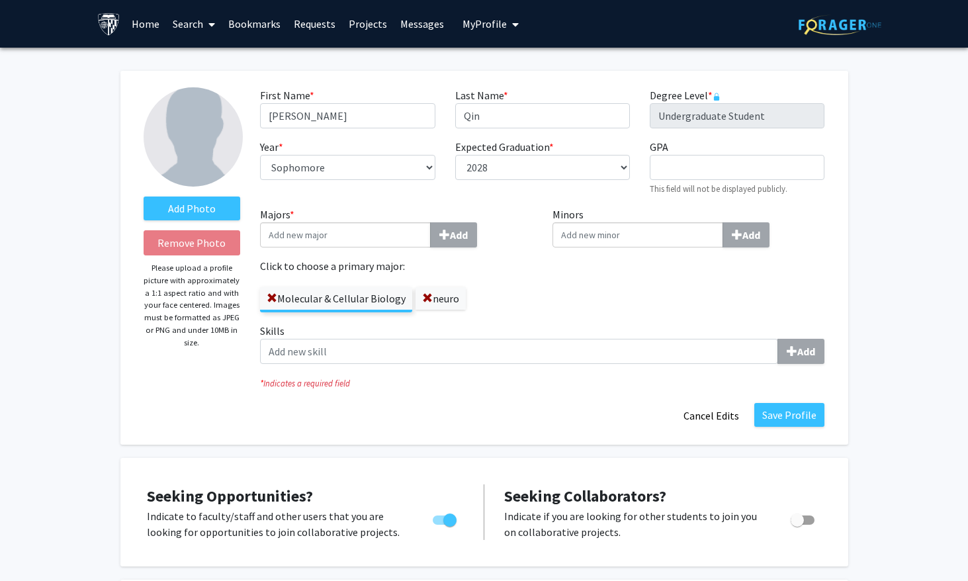
click at [405, 241] on input "Majors * Add" at bounding box center [345, 234] width 171 height 25
type input "n"
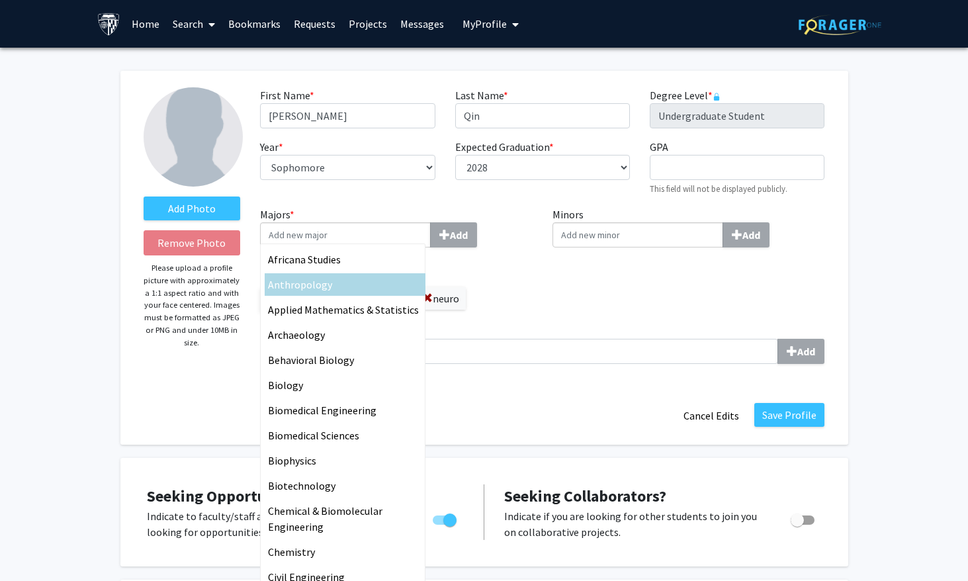
click at [645, 236] on input "Minors Add" at bounding box center [637, 234] width 171 height 25
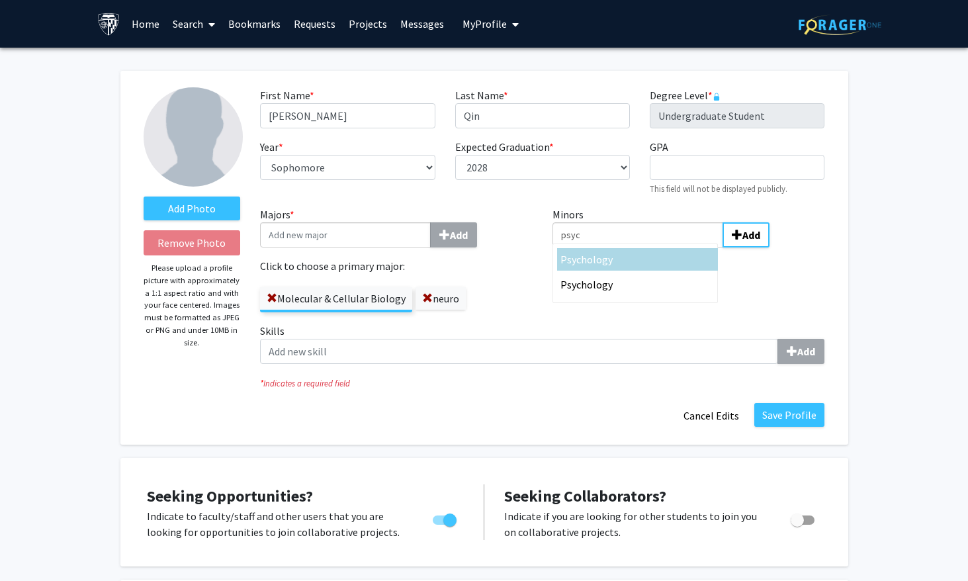
type input "psyc"
click at [673, 260] on div "Psyc hology" at bounding box center [637, 259] width 154 height 16
click at [431, 247] on input "psyc" at bounding box center [345, 234] width 171 height 25
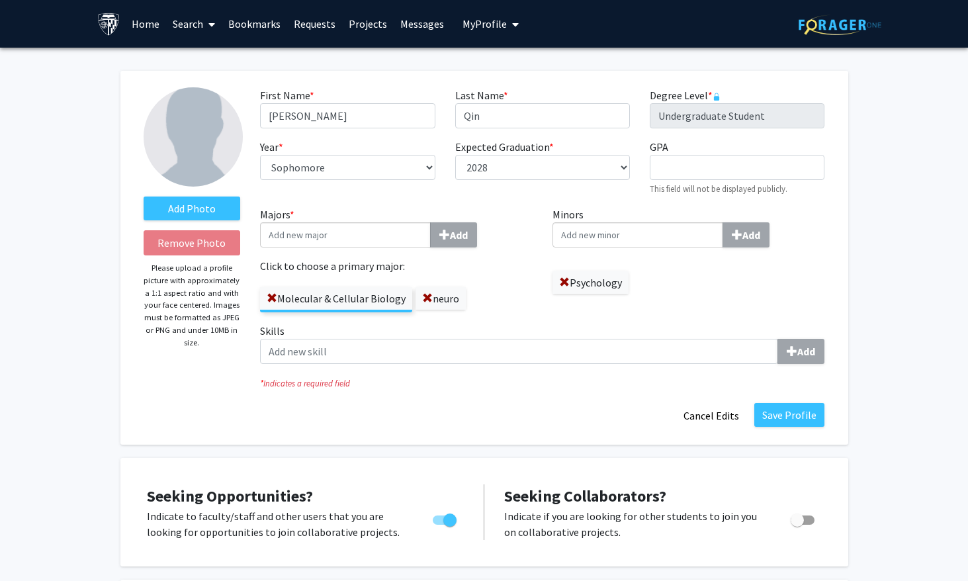
click at [696, 303] on div "Minors Add Psychology" at bounding box center [688, 264] width 292 height 116
click at [426, 293] on span at bounding box center [427, 298] width 11 height 11
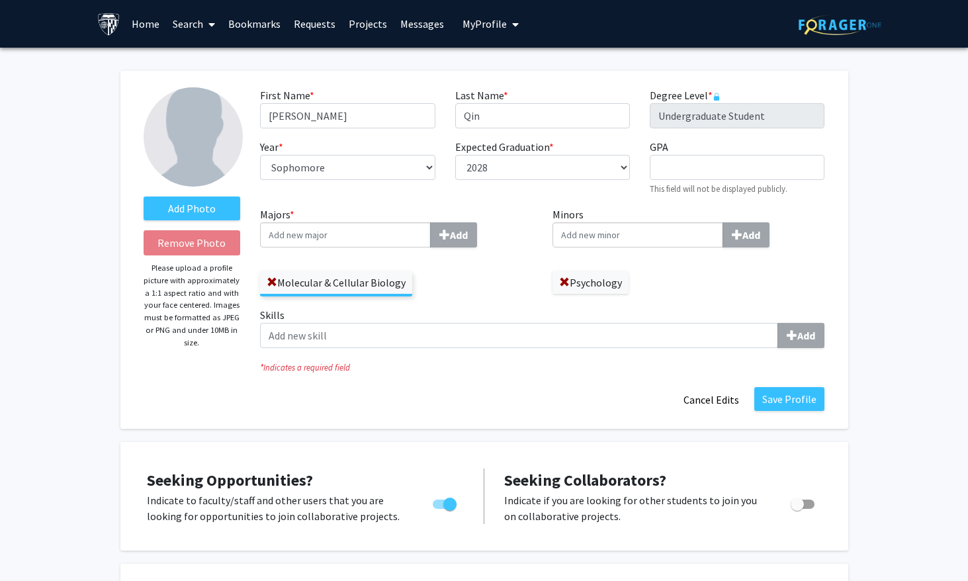
click at [359, 230] on input "Majors * Add" at bounding box center [345, 234] width 171 height 25
type input "neuro"
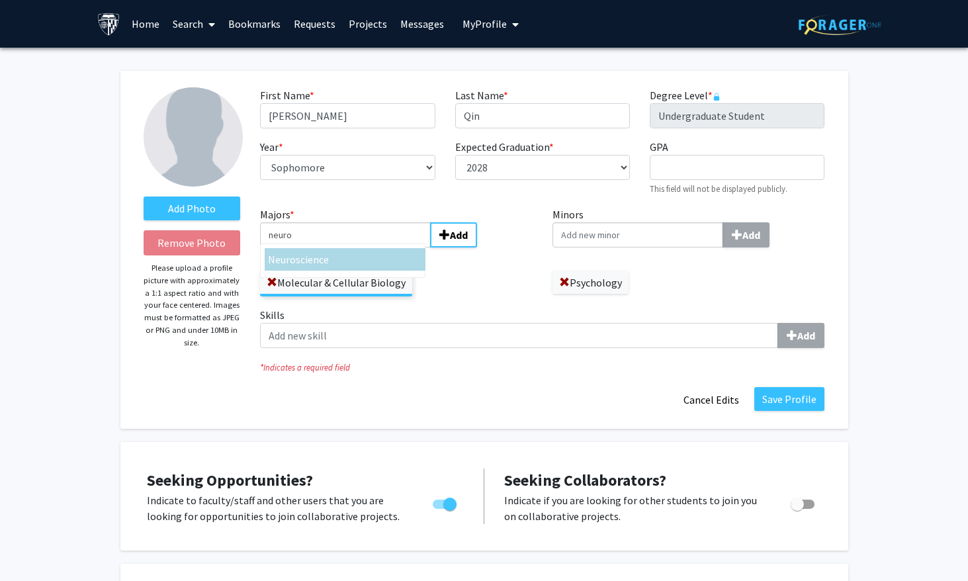
click at [350, 257] on div "Neuro science" at bounding box center [345, 259] width 154 height 16
click at [350, 247] on input "neuro" at bounding box center [345, 234] width 171 height 25
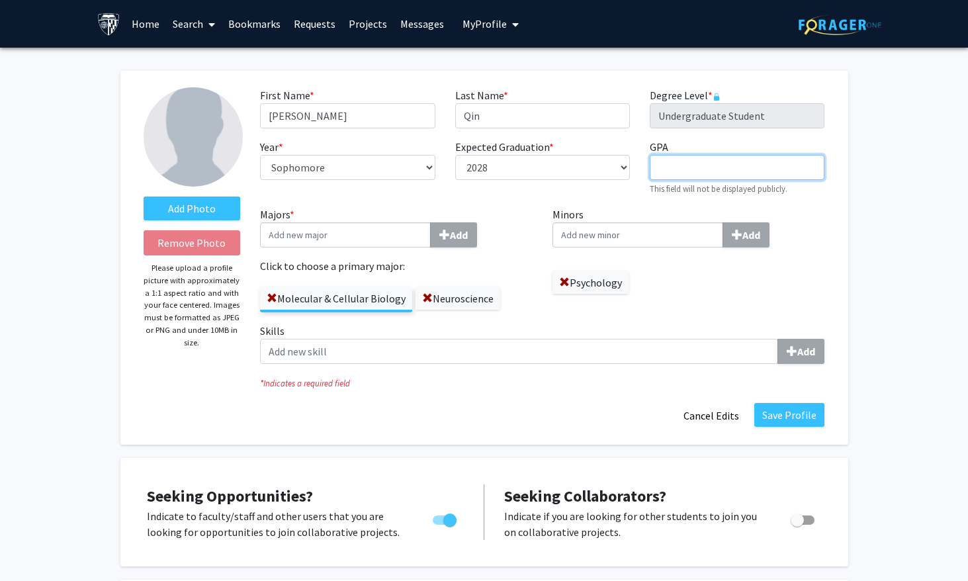
click at [729, 159] on input "GPA required" at bounding box center [736, 167] width 175 height 25
type input "4.0"
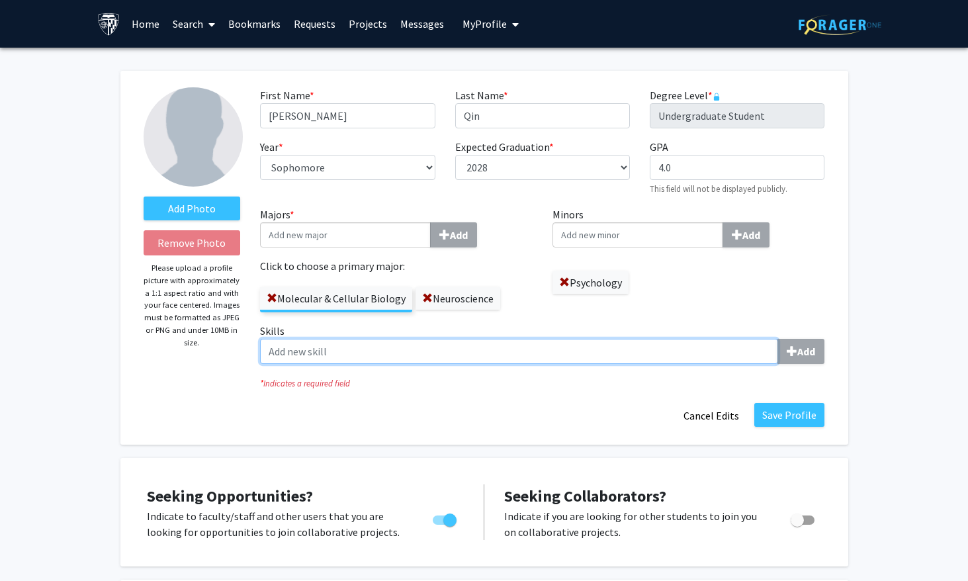
click at [638, 349] on input "Skills Add" at bounding box center [519, 351] width 518 height 25
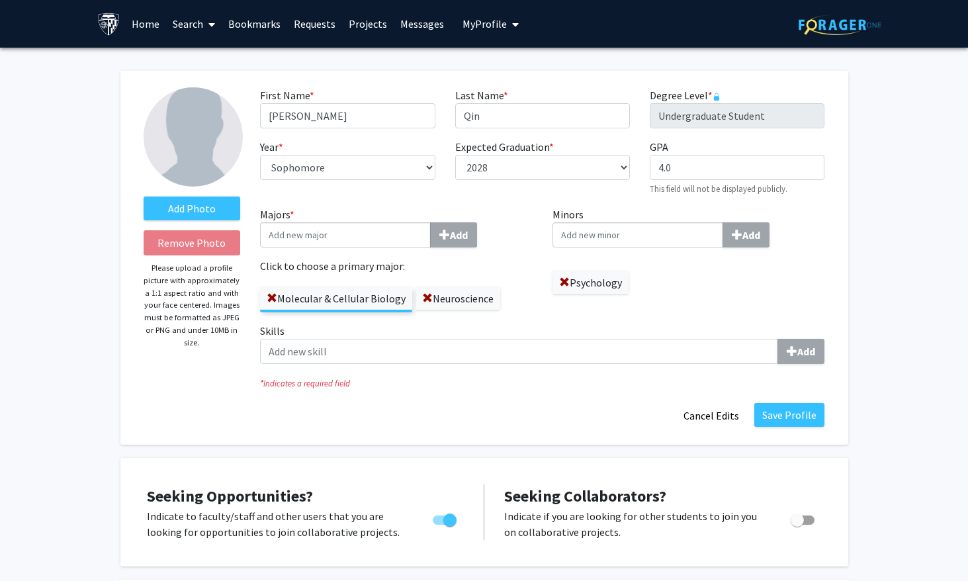
click at [594, 307] on div "Minors Add Psychology" at bounding box center [688, 264] width 292 height 116
click at [794, 413] on button "Save Profile" at bounding box center [789, 415] width 70 height 24
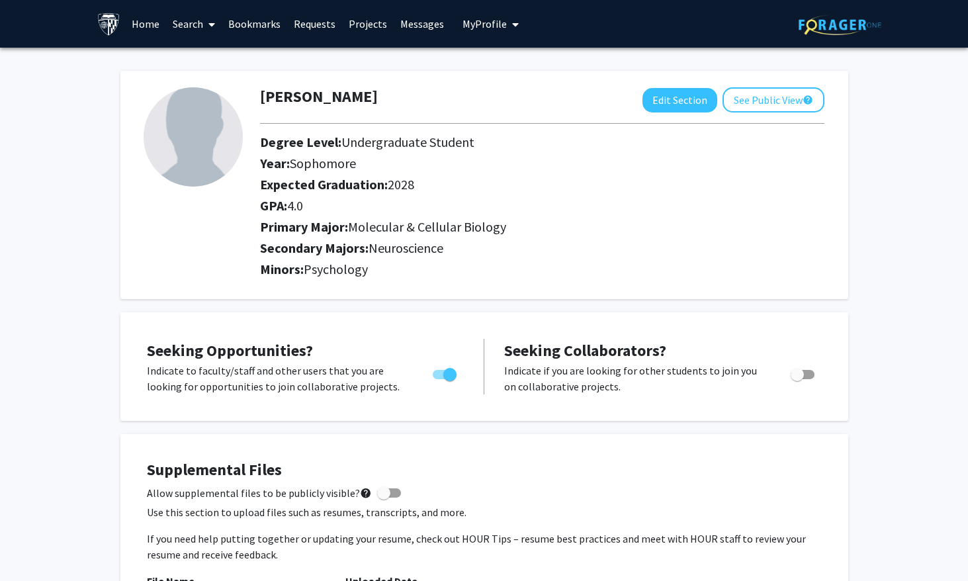
click at [101, 22] on img at bounding box center [108, 24] width 23 height 23
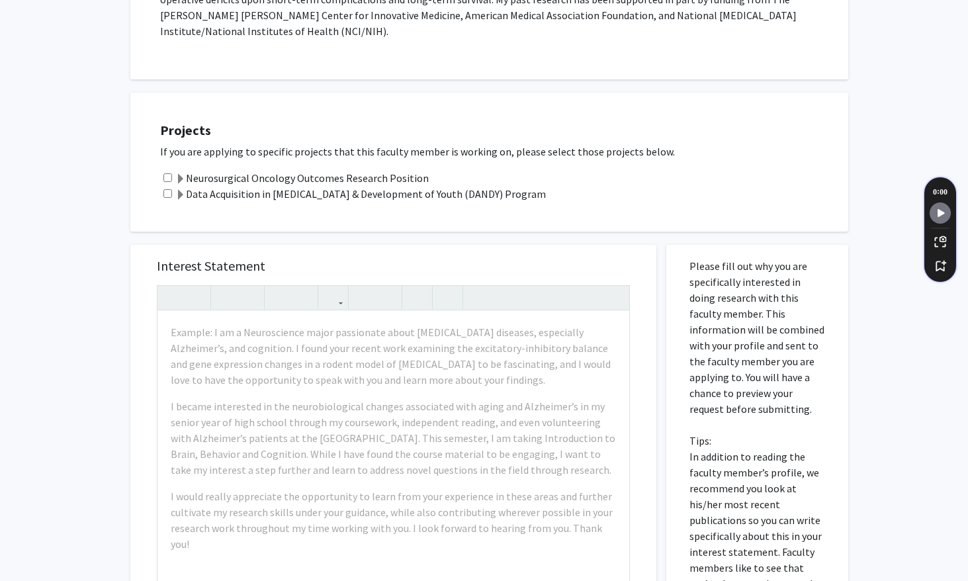
scroll to position [366, 0]
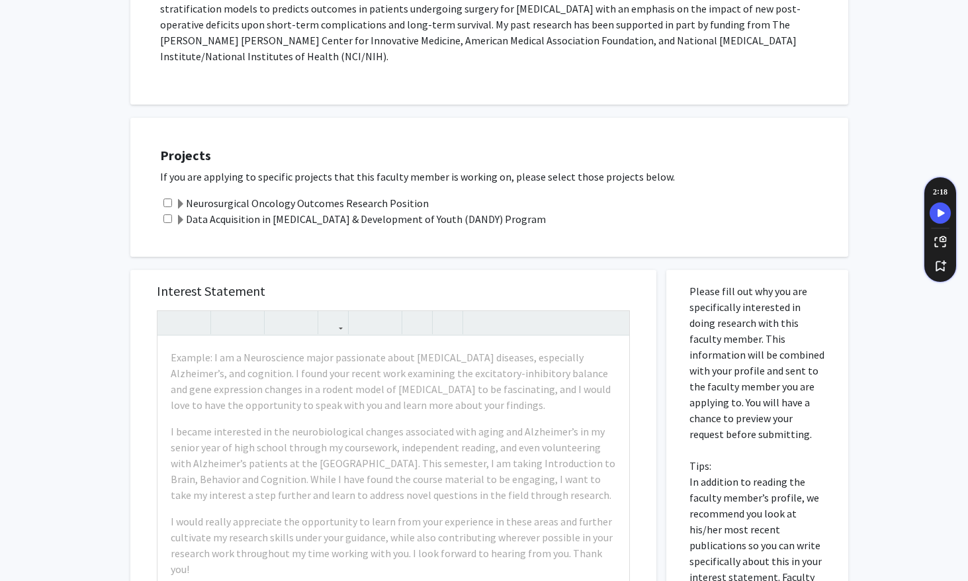
click at [169, 198] on input "checkbox" at bounding box center [167, 202] width 9 height 9
checkbox input "true"
click at [167, 214] on input "checkbox" at bounding box center [167, 218] width 9 height 9
checkbox input "true"
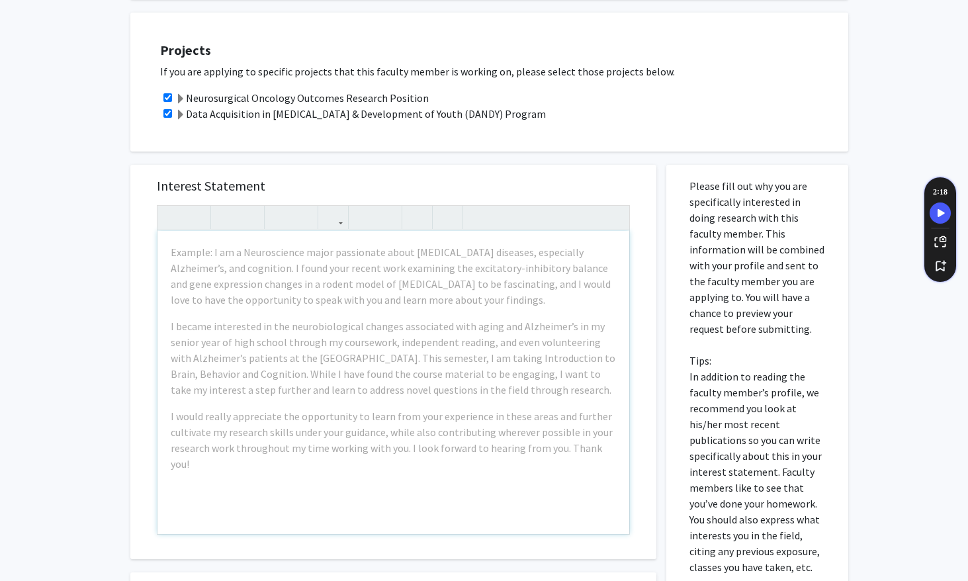
scroll to position [528, 0]
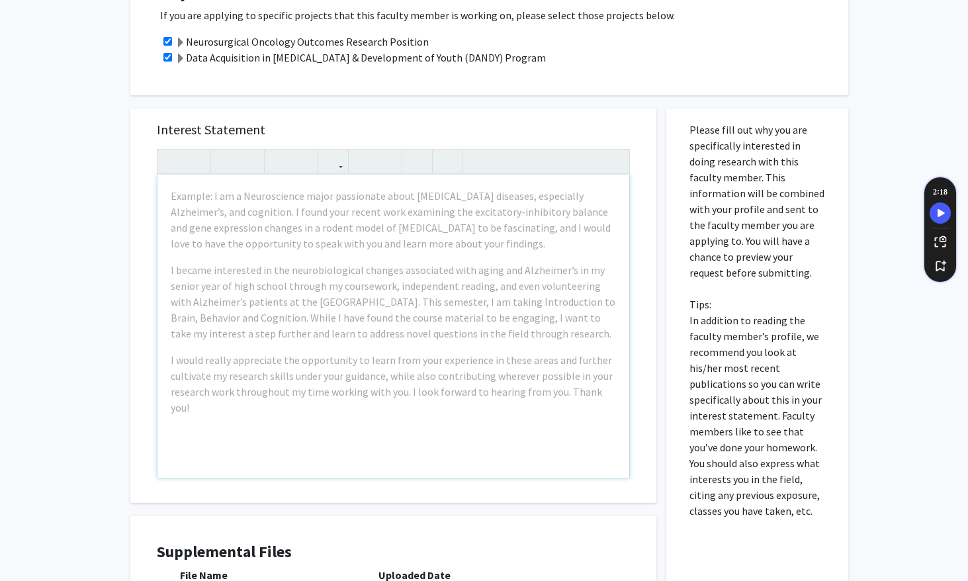
click at [274, 224] on div "Example: I am a Neuroscience major passionate about [MEDICAL_DATA] diseases, es…" at bounding box center [393, 326] width 472 height 303
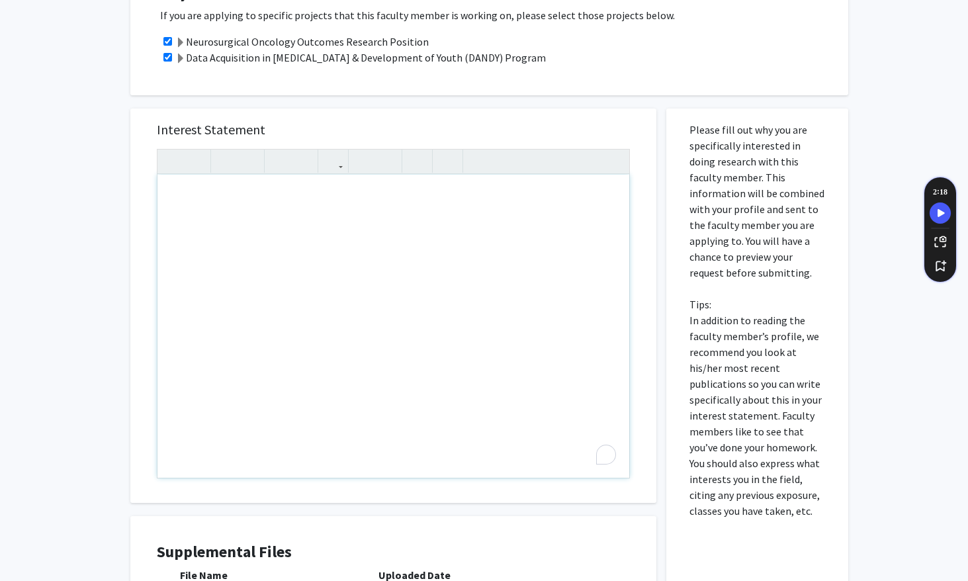
paste div "To enrich screen reader interactions, please activate Accessibility in Grammarl…"
type textarea "<l>Ipsu Do. Sitametco,</a><e>S doei temp incidid utlab etd magn. Al enim ad Min…"
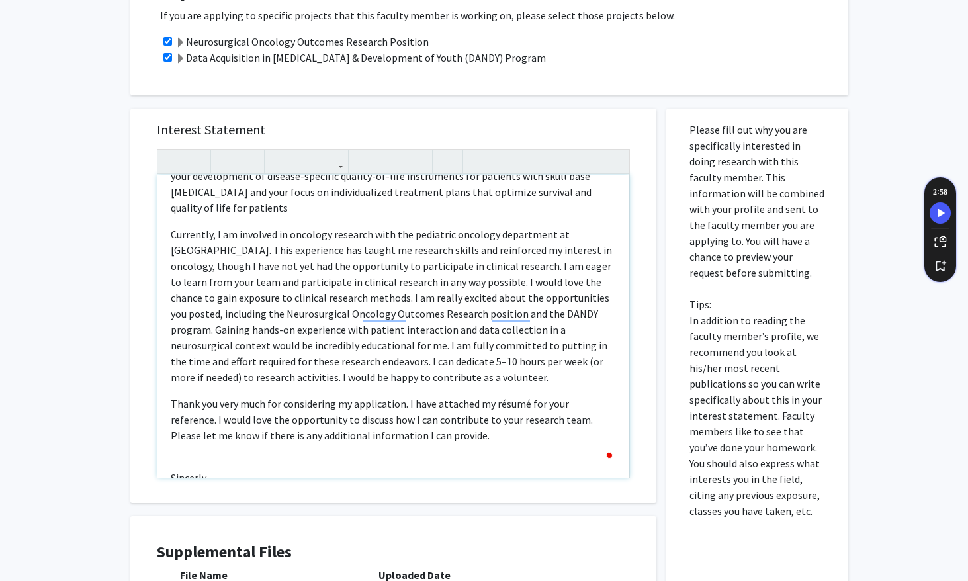
scroll to position [296, 0]
type textarea "<l>Ipsu Do. Sitametco,</a><e>S doei temp incidid utlab etd magn. Al enim ad Min…"
click at [202, 468] on p "Sincerly," at bounding box center [393, 476] width 445 height 16
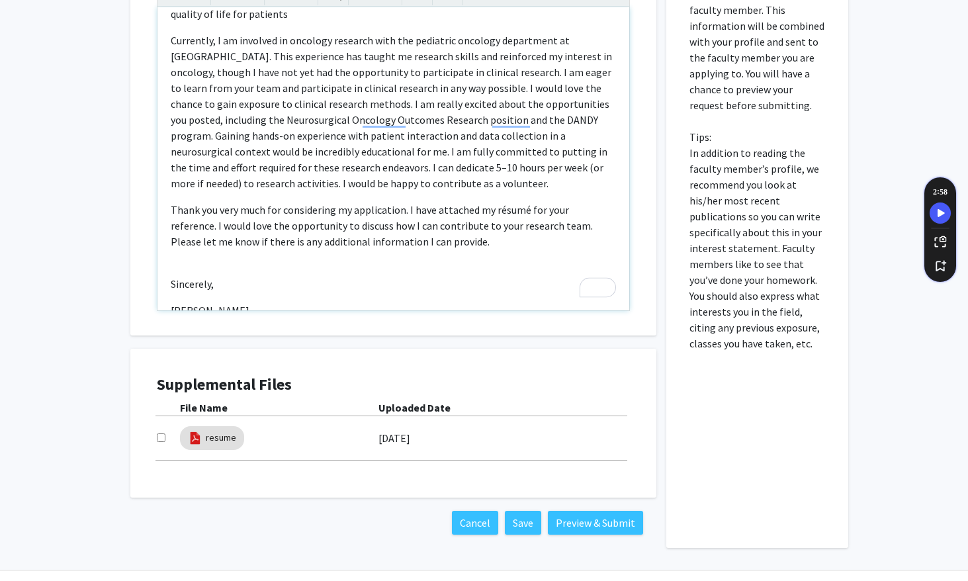
scroll to position [700, 0]
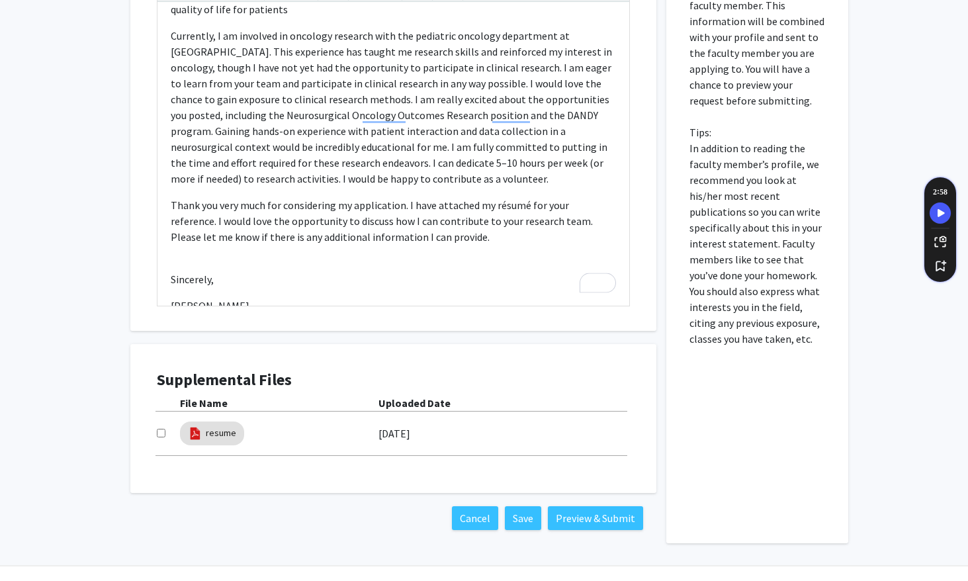
click at [165, 425] on div at bounding box center [168, 433] width 23 height 16
click at [157, 429] on input "checkbox" at bounding box center [161, 433] width 9 height 9
checkbox input "true"
click at [591, 506] on button "Preview & Submit" at bounding box center [595, 518] width 95 height 24
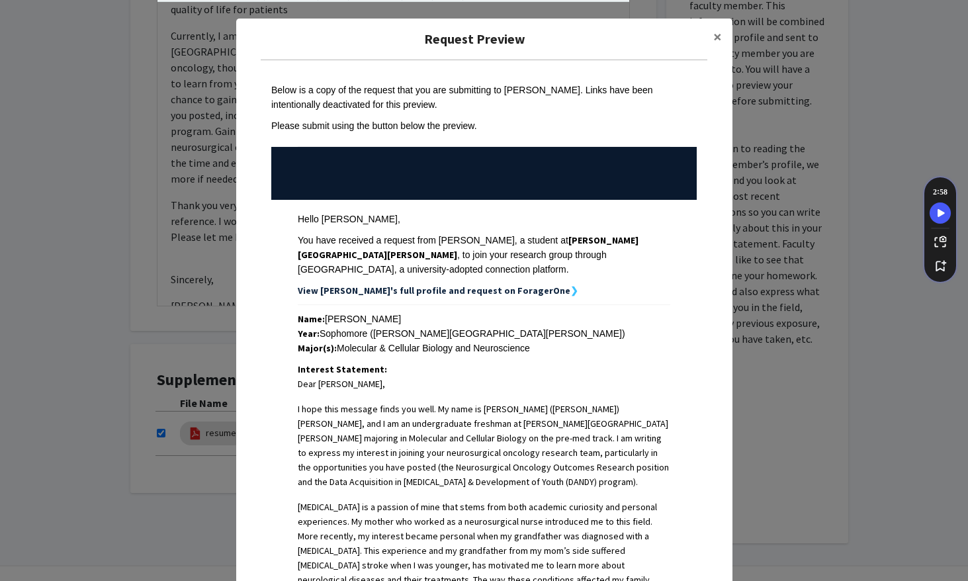
scroll to position [581, 0]
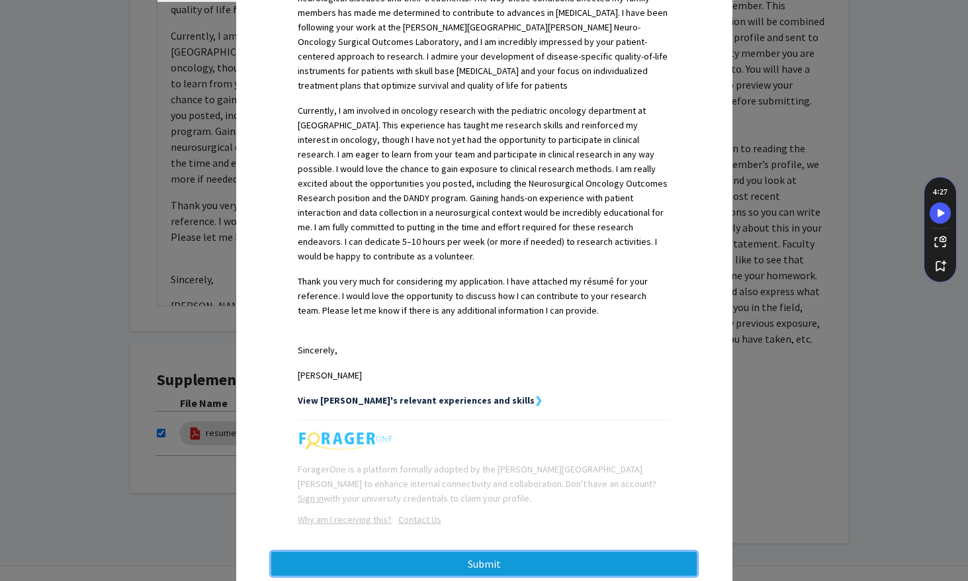
click at [516, 552] on button "Submit" at bounding box center [483, 564] width 425 height 24
